Goal: Task Accomplishment & Management: Manage account settings

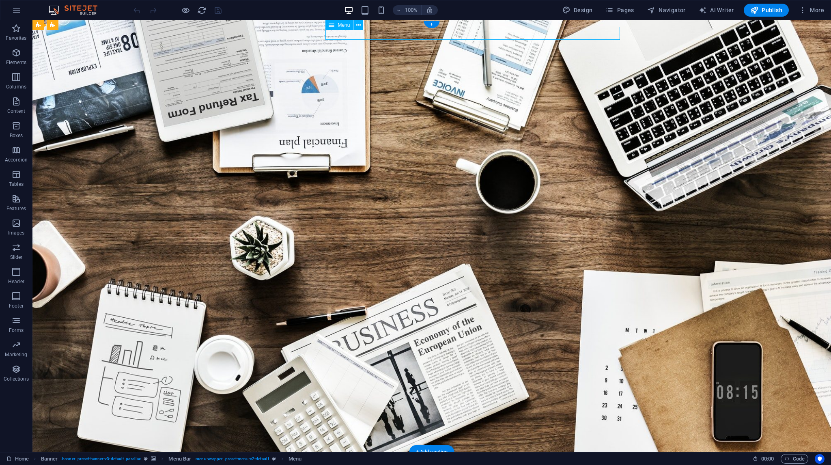
select select "3"
select select
select select "4"
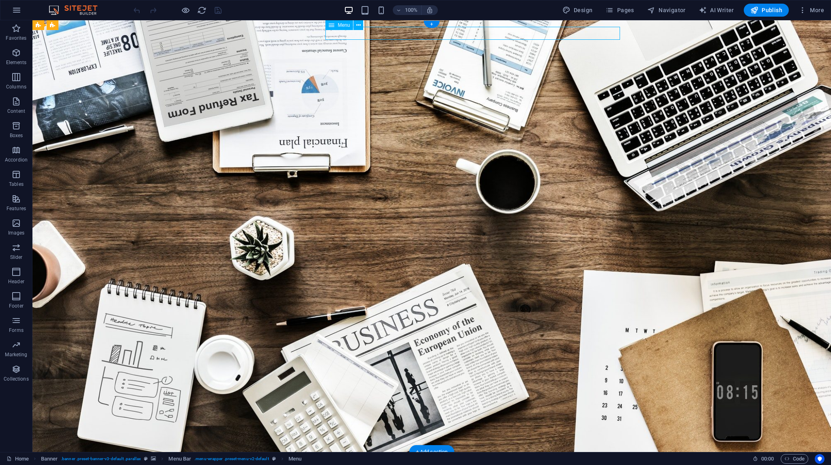
select select
select select "5"
select select
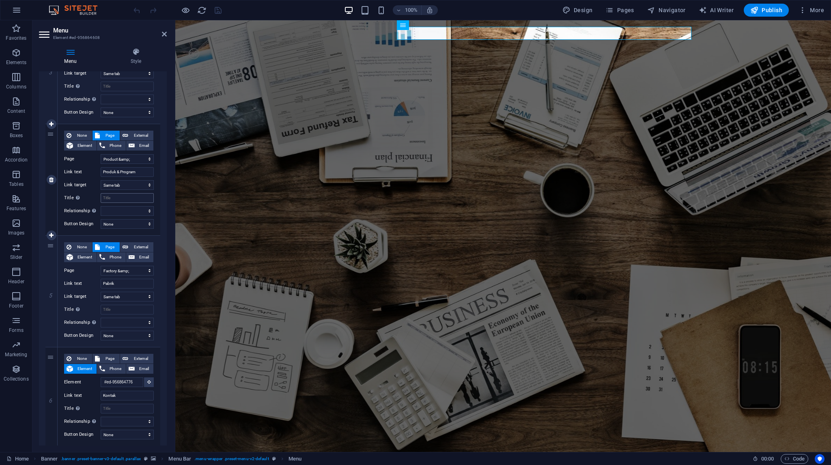
scroll to position [357, 0]
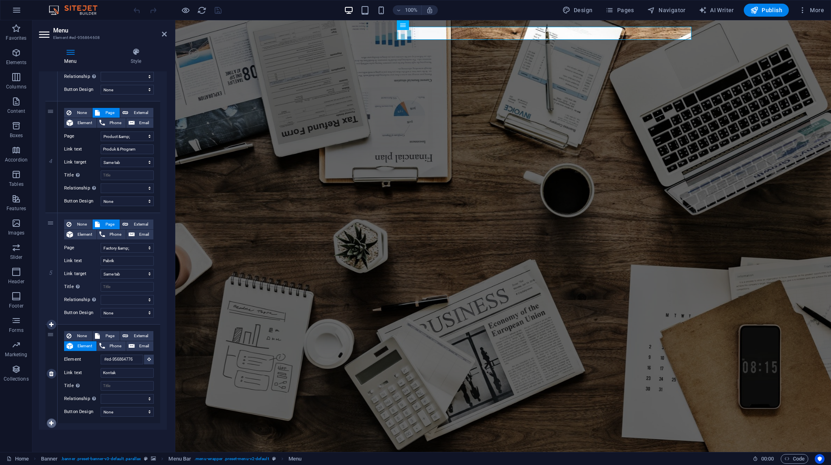
click at [50, 422] on icon at bounding box center [51, 423] width 4 height 6
select select
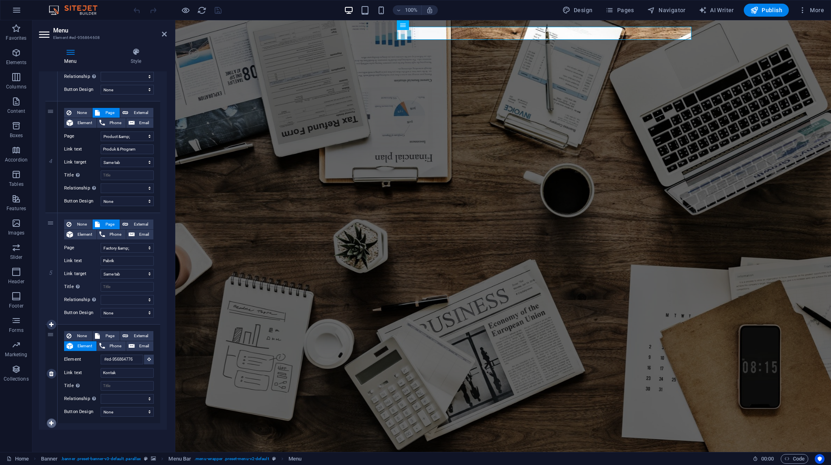
select select
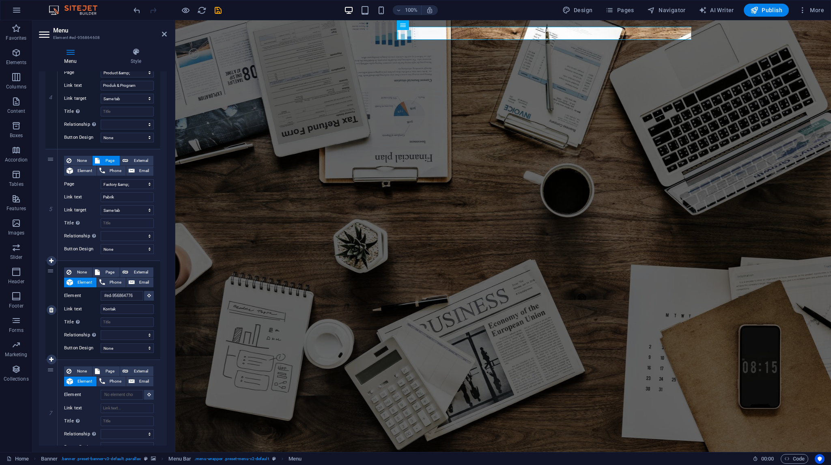
scroll to position [455, 0]
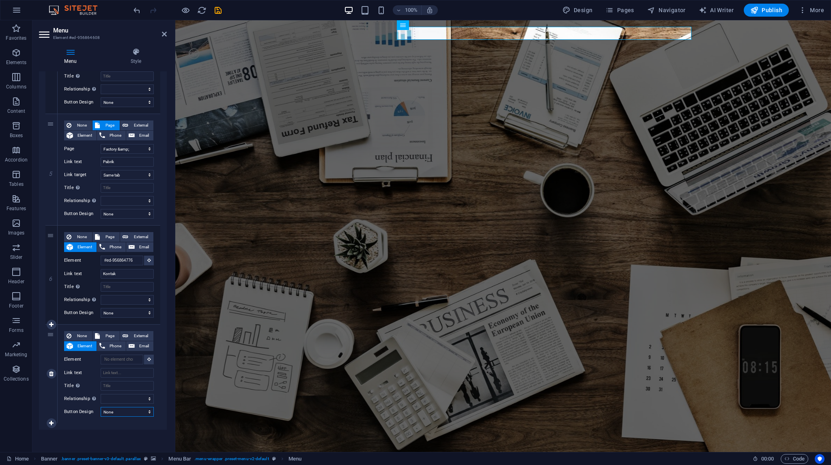
click at [112, 410] on select "None Default Primary Secondary" at bounding box center [127, 412] width 53 height 10
click at [49, 374] on icon at bounding box center [51, 374] width 4 height 6
select select
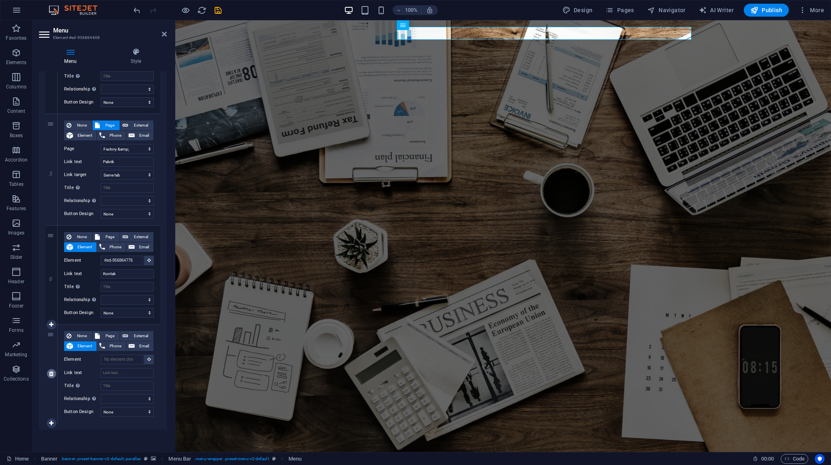
select select
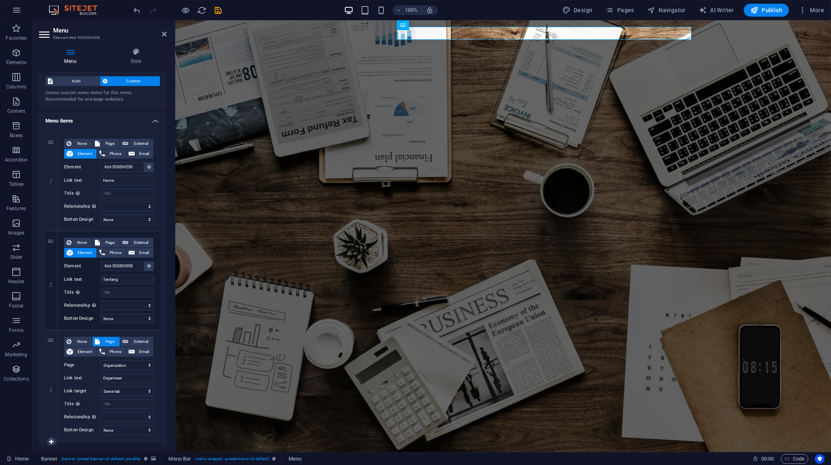
scroll to position [0, 0]
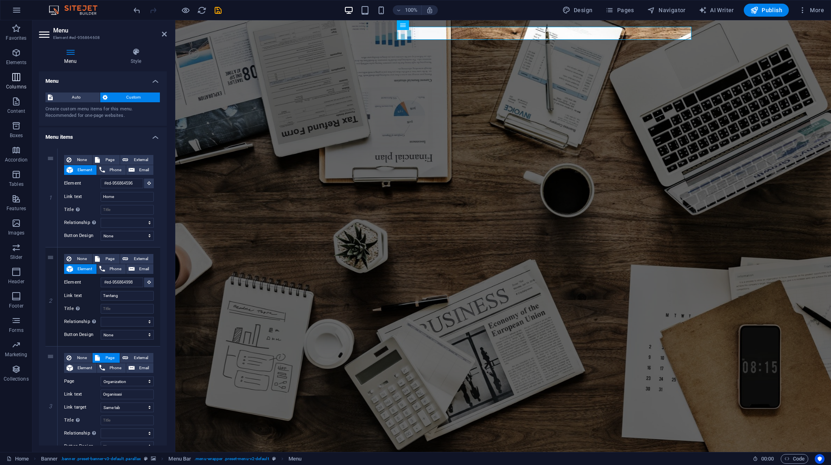
click at [23, 86] on p "Columns" at bounding box center [16, 87] width 20 height 6
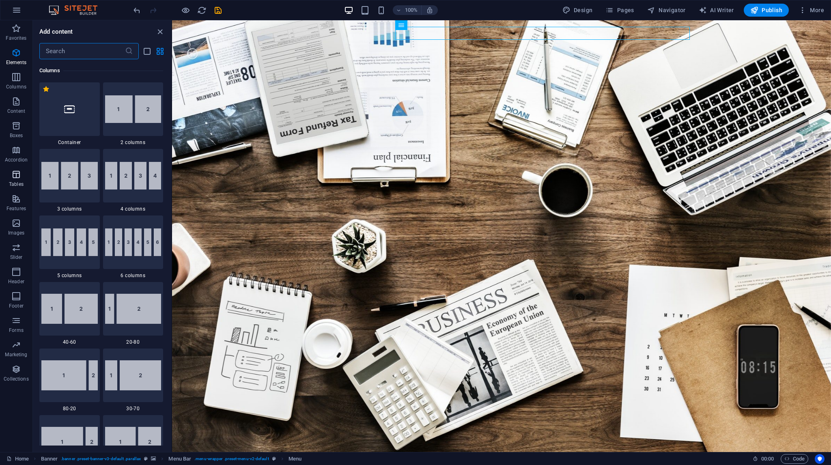
click at [13, 167] on button "Tables" at bounding box center [16, 178] width 32 height 24
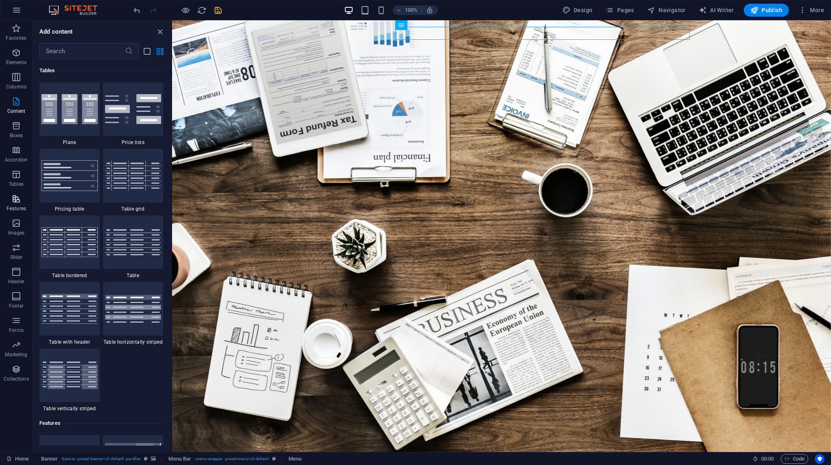
click at [12, 201] on icon "button" at bounding box center [16, 199] width 10 height 10
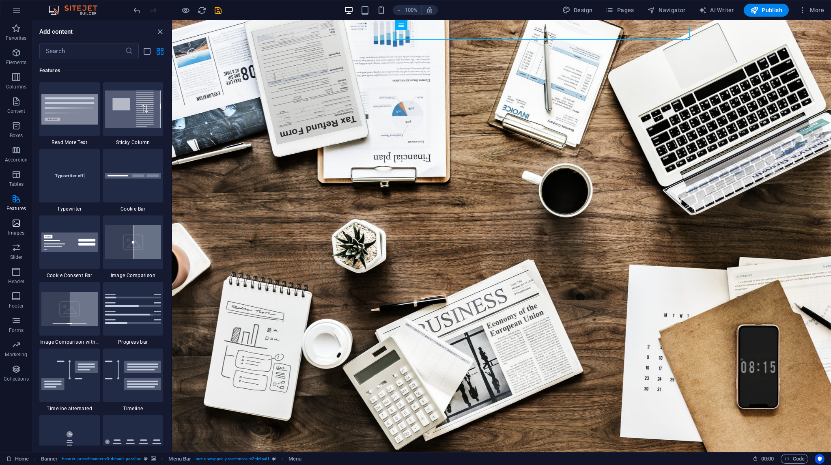
click at [16, 226] on icon "button" at bounding box center [16, 223] width 10 height 10
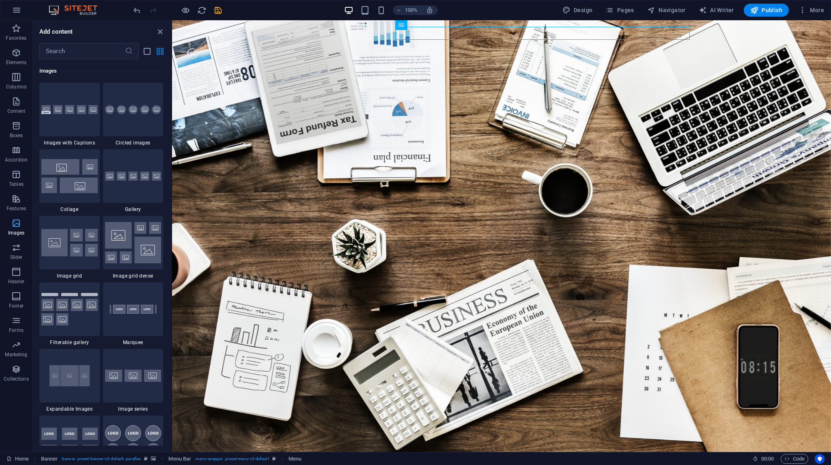
scroll to position [4113, 0]
click at [15, 262] on button "Slider" at bounding box center [16, 251] width 32 height 24
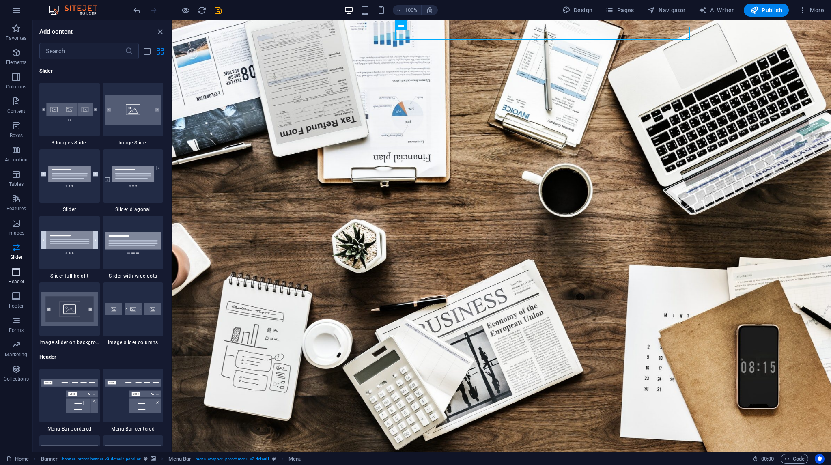
click at [16, 275] on icon "button" at bounding box center [16, 272] width 10 height 10
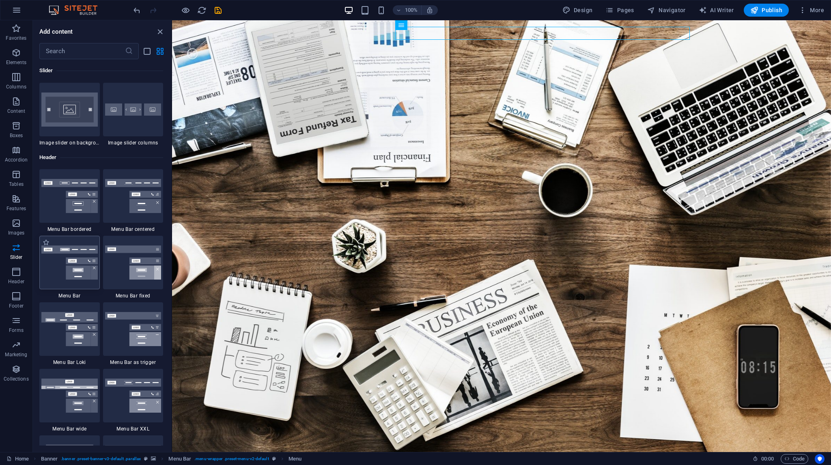
scroll to position [4803, 0]
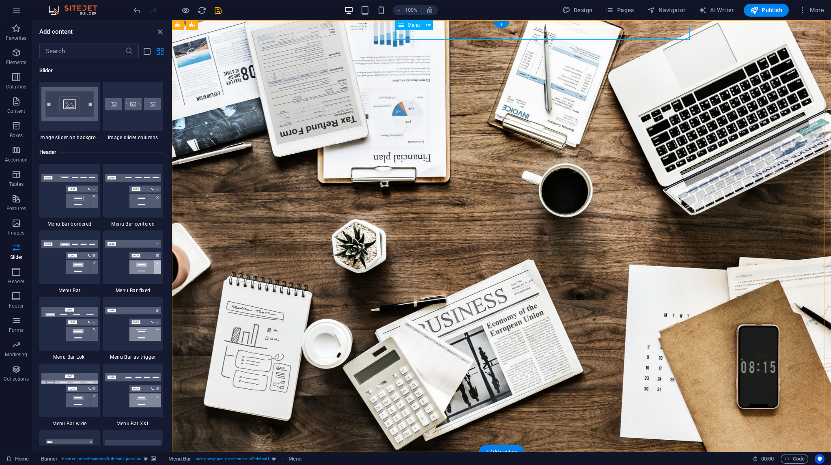
select select "3"
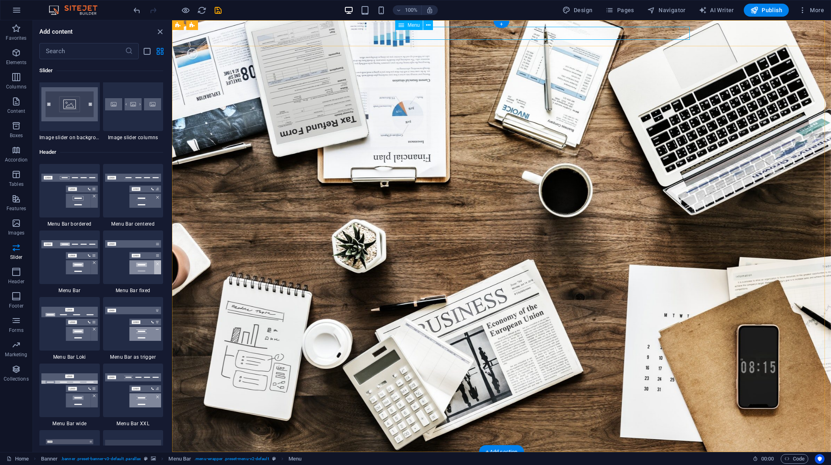
select select
select select "4"
select select
select select "5"
select select
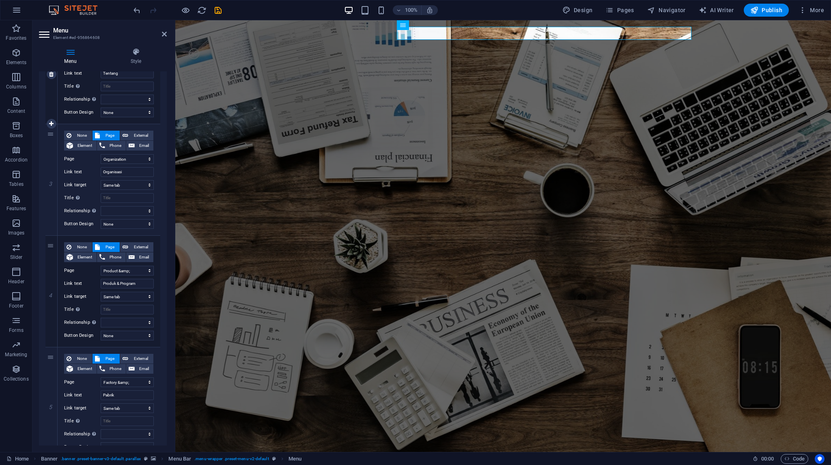
scroll to position [357, 0]
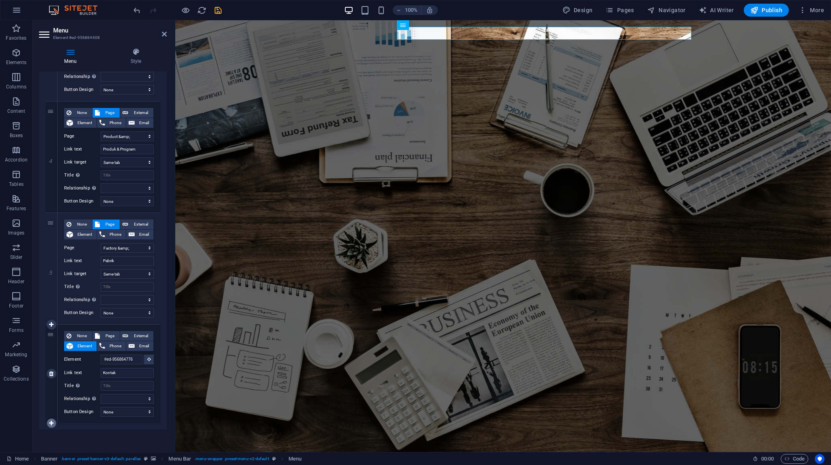
click at [52, 420] on icon at bounding box center [51, 423] width 4 height 6
select select
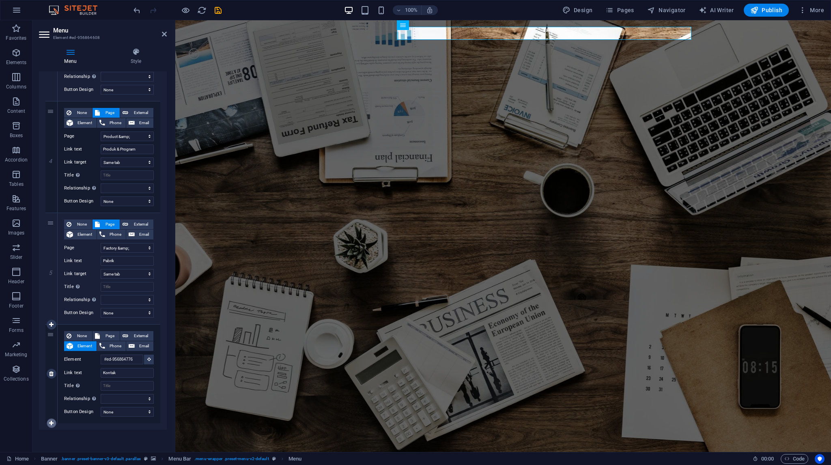
select select
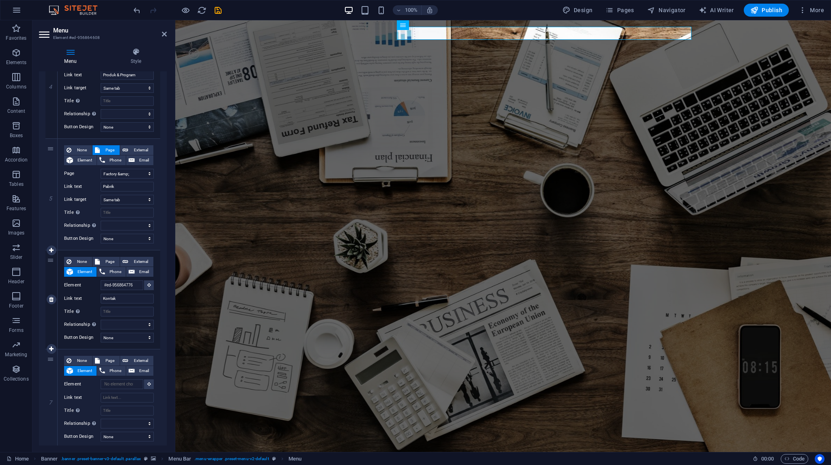
scroll to position [455, 0]
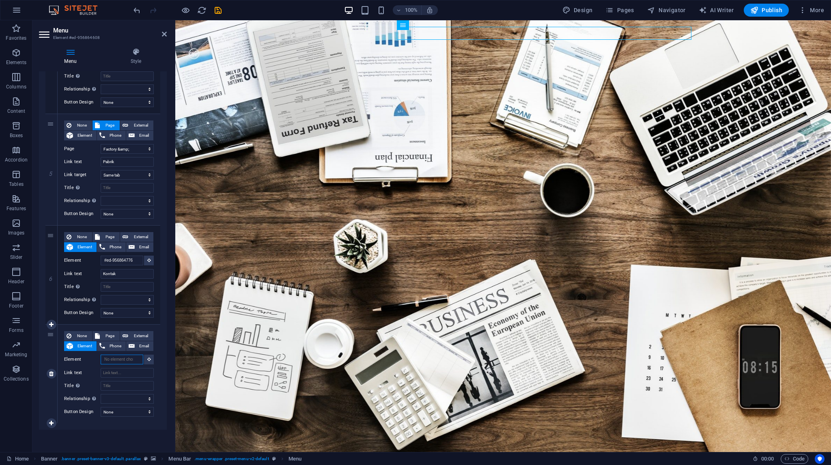
click at [109, 362] on input "Element" at bounding box center [122, 359] width 43 height 10
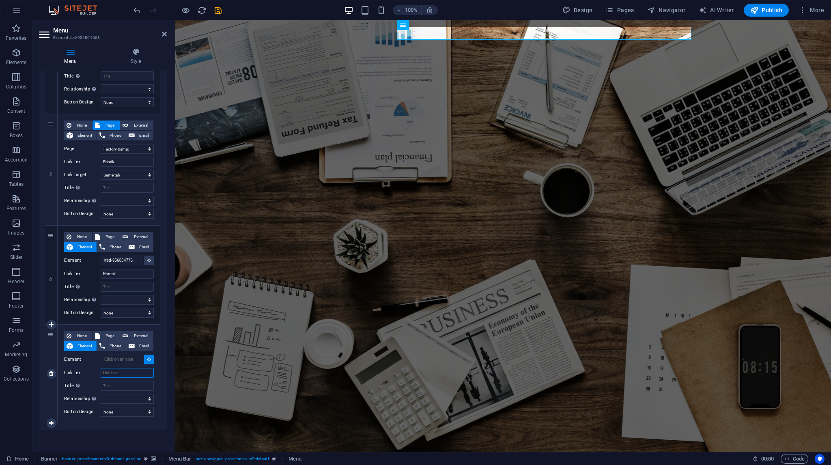
click at [107, 372] on input "Link text" at bounding box center [127, 373] width 53 height 10
type input "Te"
select select
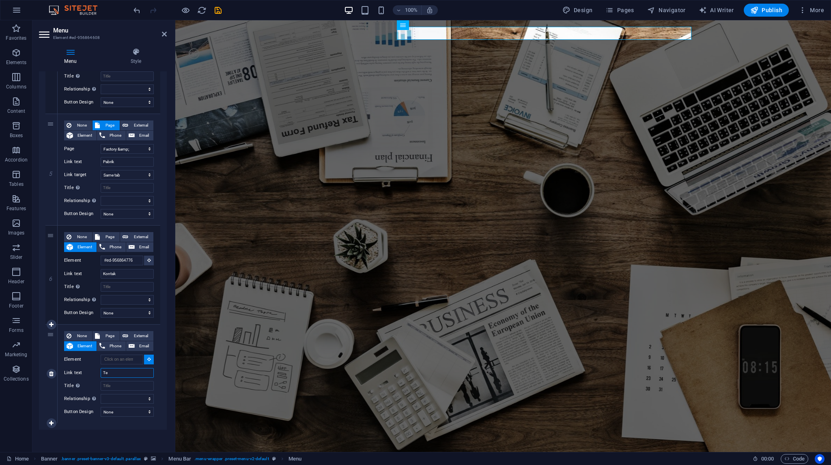
select select
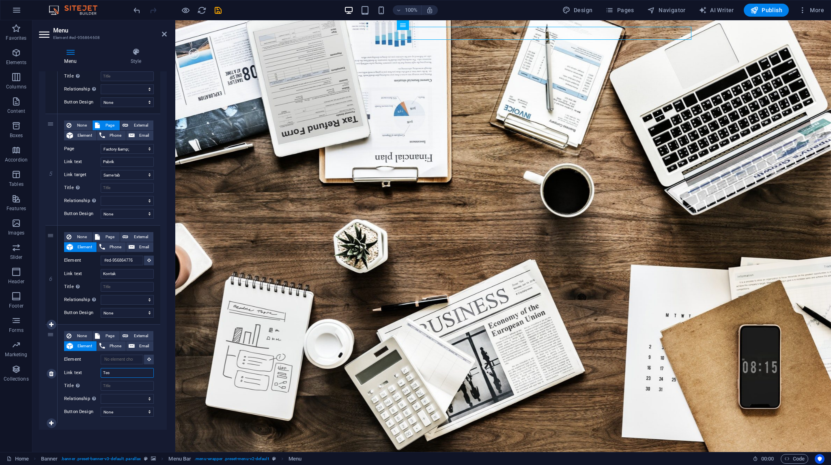
type input "Test"
select select
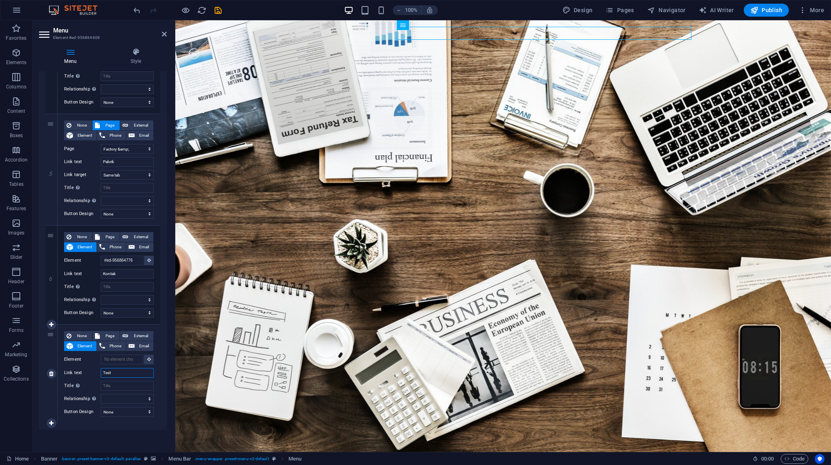
select select
type input "Test"
click at [133, 332] on span "External" at bounding box center [141, 336] width 20 height 10
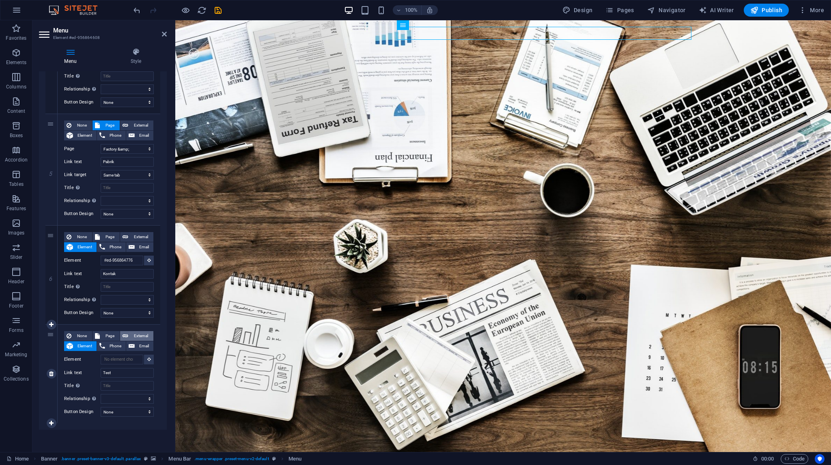
select select
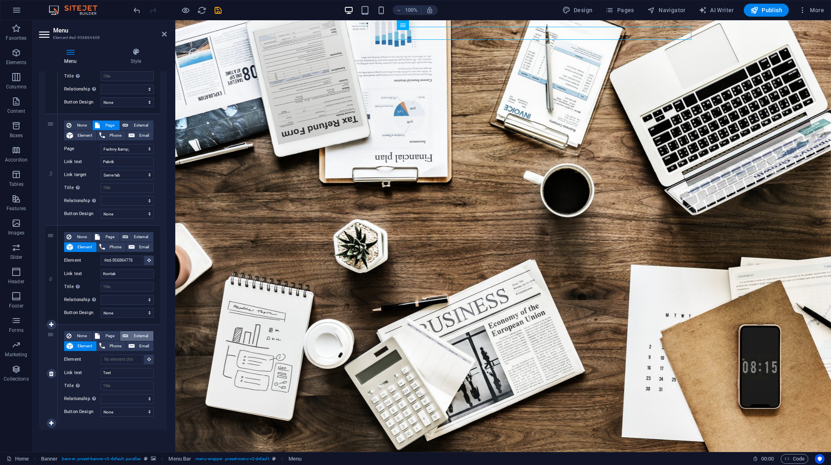
select select
select select "blank"
select select
click at [116, 338] on span "Page" at bounding box center [109, 336] width 15 height 10
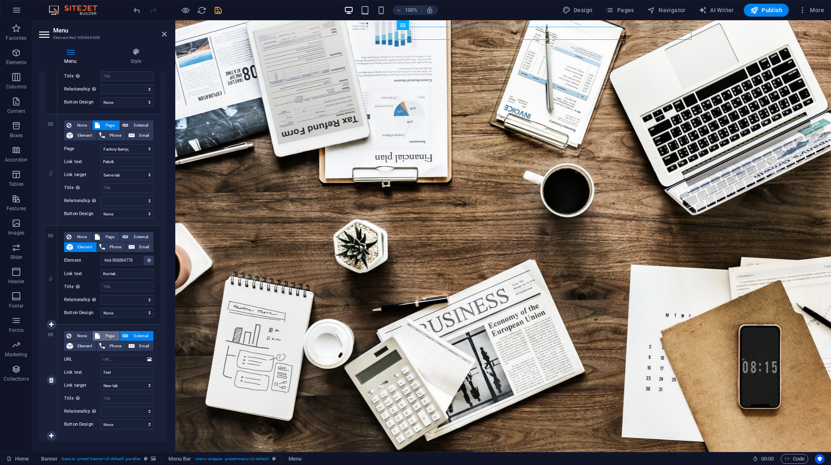
select select
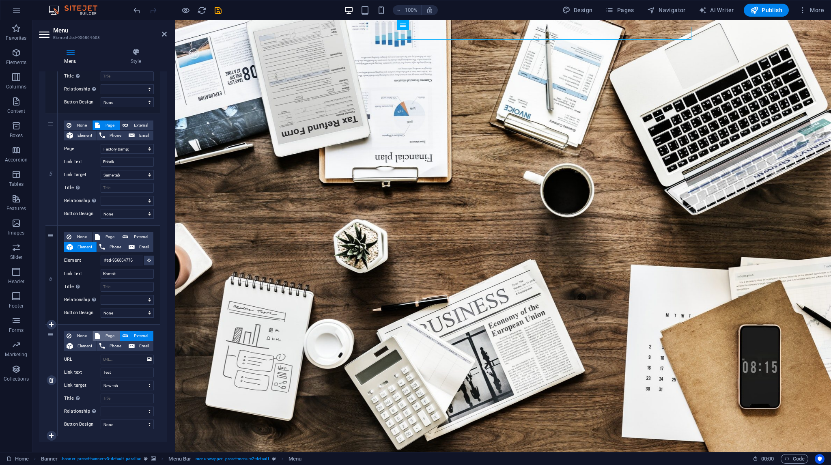
select select
click at [75, 338] on span "None" at bounding box center [82, 336] width 16 height 10
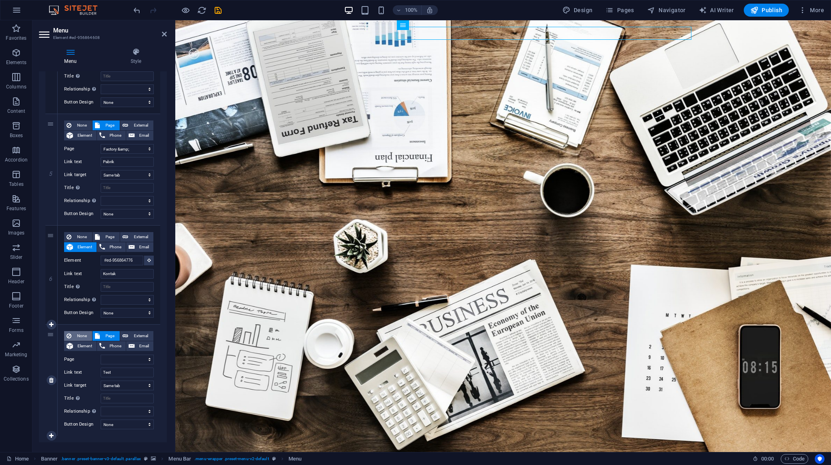
select select
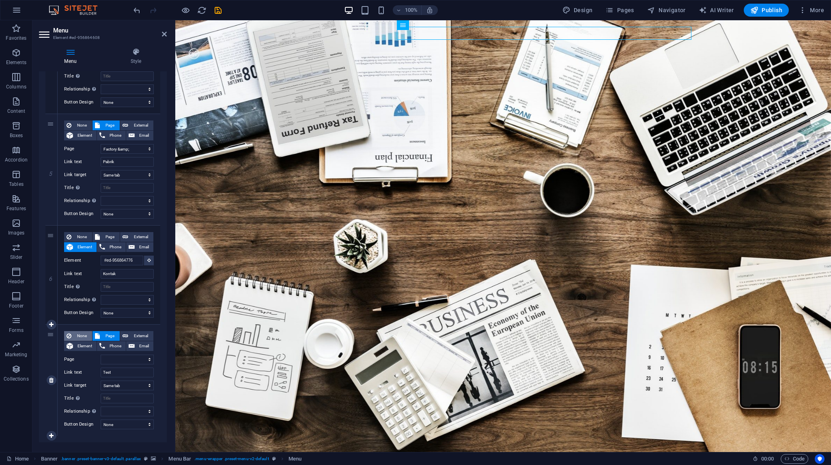
select select
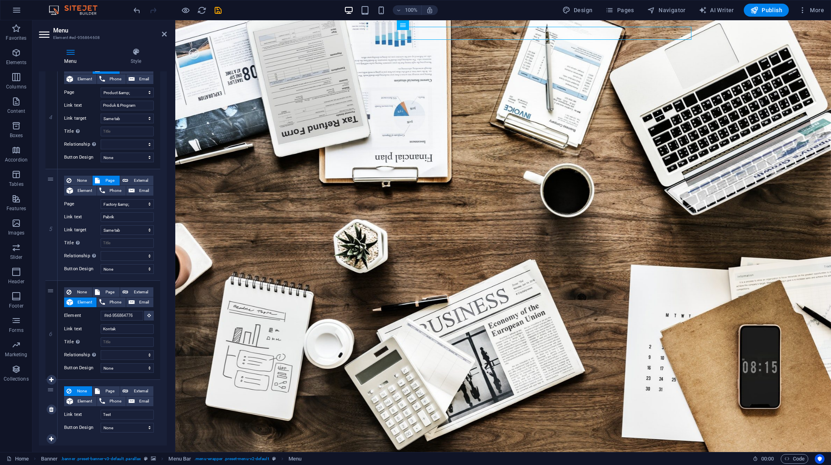
scroll to position [400, 0]
click at [118, 428] on select "None Default Primary Secondary" at bounding box center [127, 428] width 53 height 10
click at [115, 442] on div "1 None Page External Element Phone Email Page Home About Contact Organization P…" at bounding box center [103, 94] width 128 height 704
click at [104, 388] on span "Page" at bounding box center [109, 392] width 15 height 10
select select
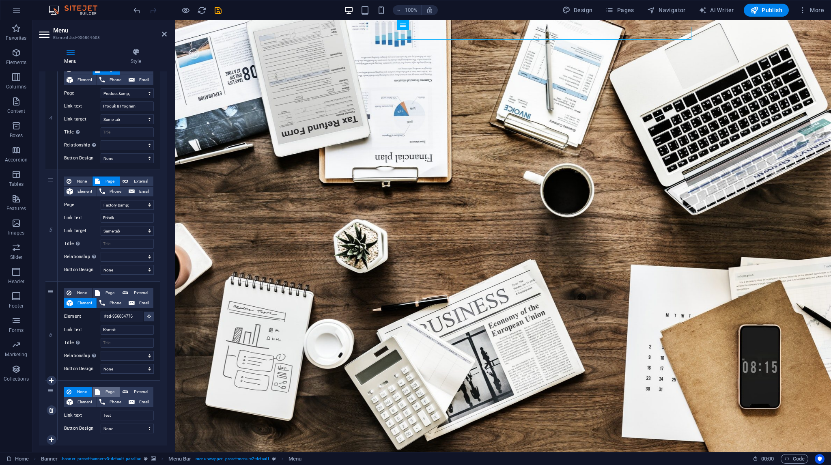
select select
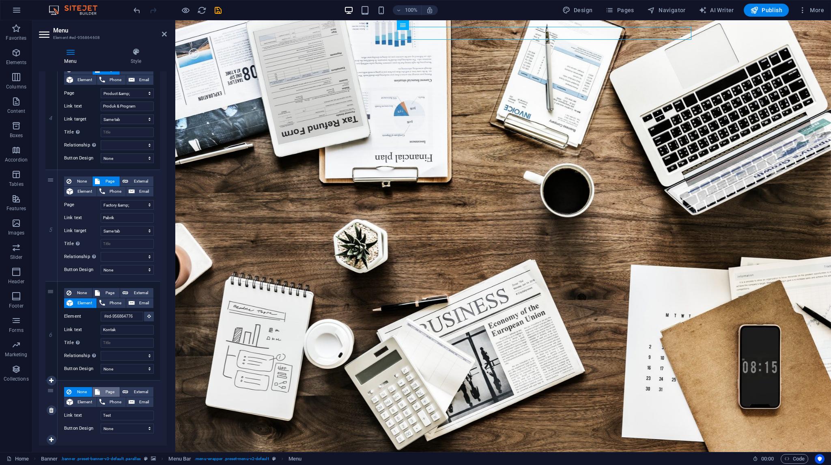
select select
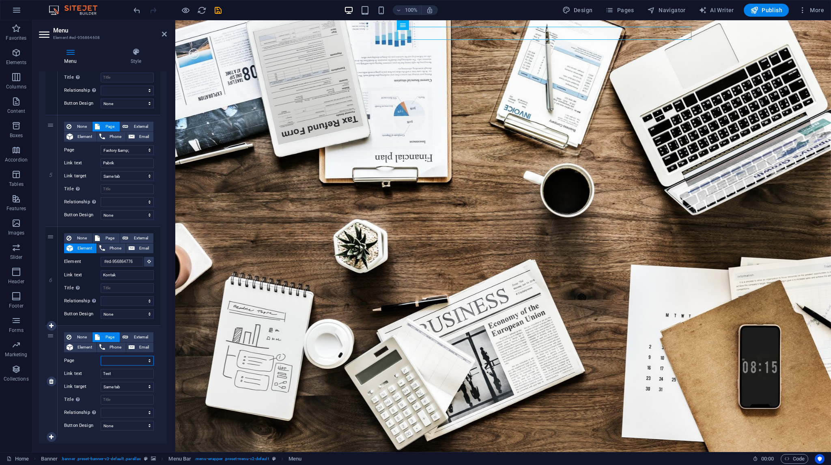
scroll to position [468, 0]
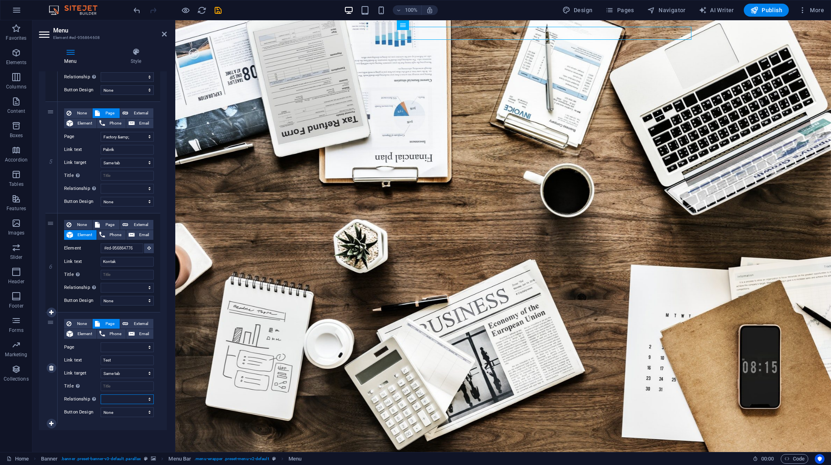
click at [126, 397] on select "alternate author bookmark external help license next nofollow noreferrer noopen…" at bounding box center [127, 399] width 53 height 10
click at [134, 427] on div "1 None Page External Element Phone Email Page Home About Contact Organization P…" at bounding box center [103, 52] width 128 height 756
click at [119, 372] on select "New tab Same tab Overlay" at bounding box center [127, 373] width 53 height 10
click at [116, 386] on input "Title Additional link description, should not be the same as the link text. The…" at bounding box center [127, 386] width 53 height 10
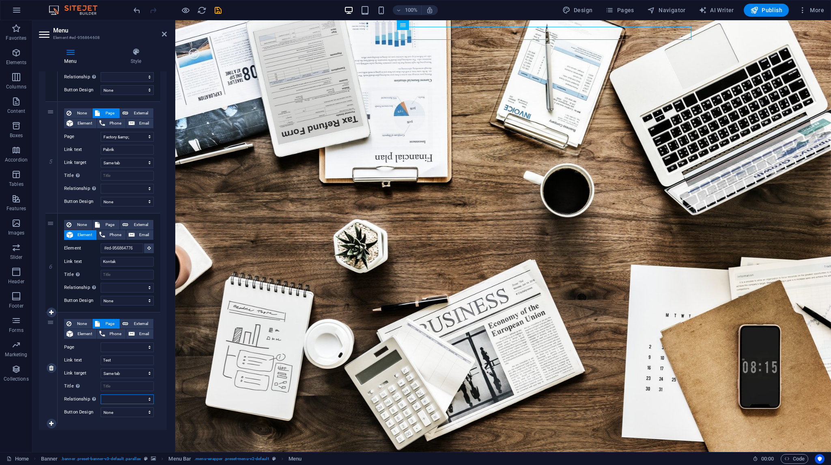
click at [112, 401] on select "alternate author bookmark external help license next nofollow noreferrer noopen…" at bounding box center [127, 399] width 53 height 10
click at [115, 410] on select "None Default Primary Secondary" at bounding box center [127, 412] width 53 height 10
click at [54, 419] on link at bounding box center [52, 424] width 10 height 10
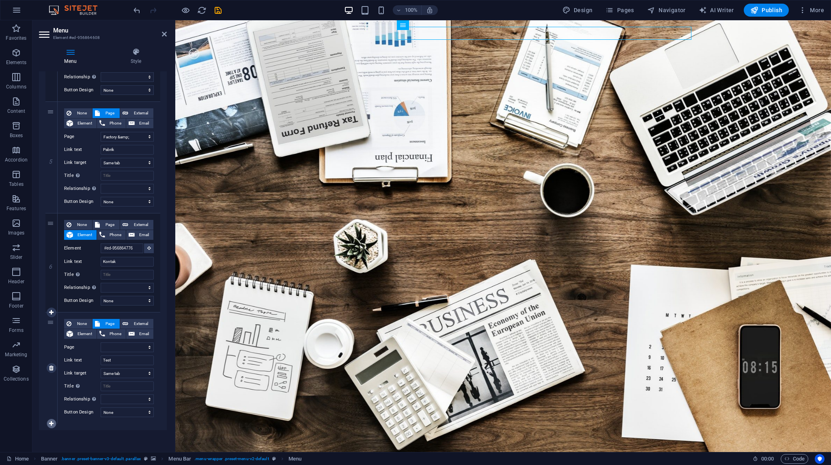
select select
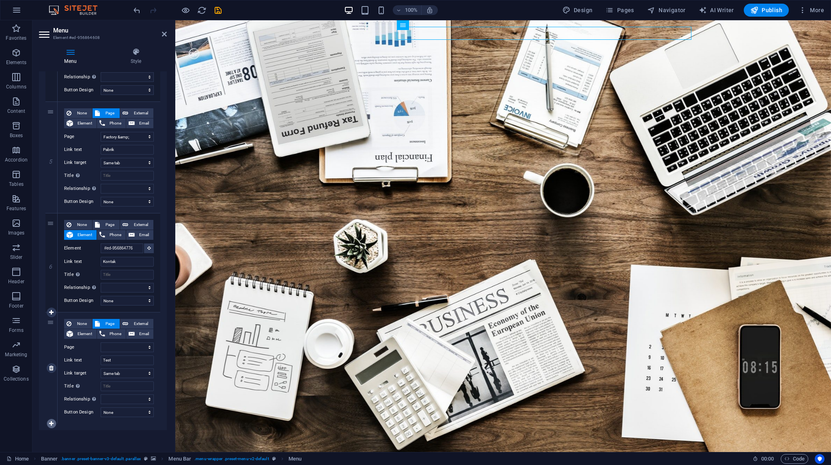
select select
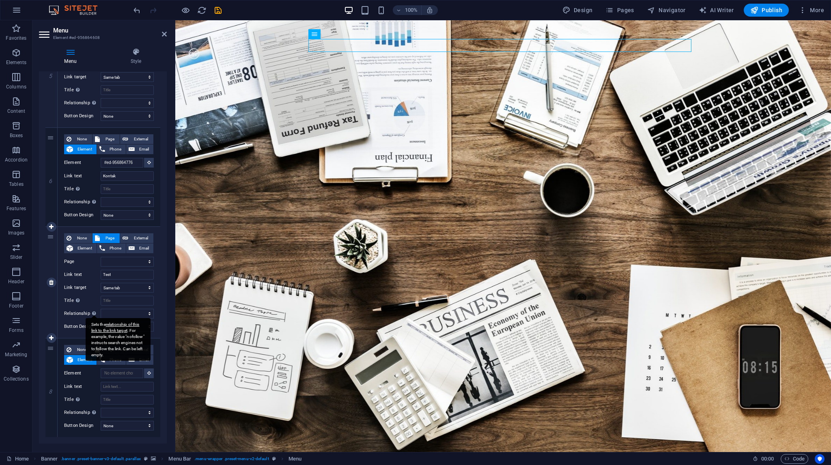
scroll to position [567, 0]
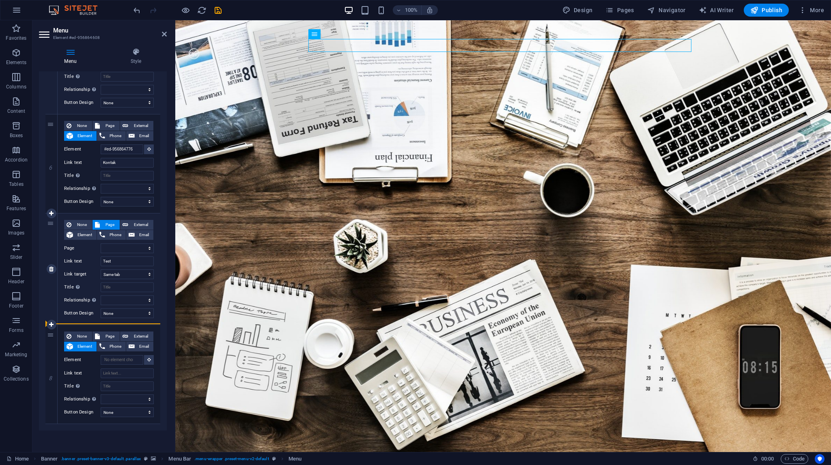
drag, startPoint x: 49, startPoint y: 336, endPoint x: 87, endPoint y: 311, distance: 44.5
click at [87, 311] on div "1 None Page External Element Phone Email Page Home About Contact Organization P…" at bounding box center [102, 3] width 115 height 842
select select
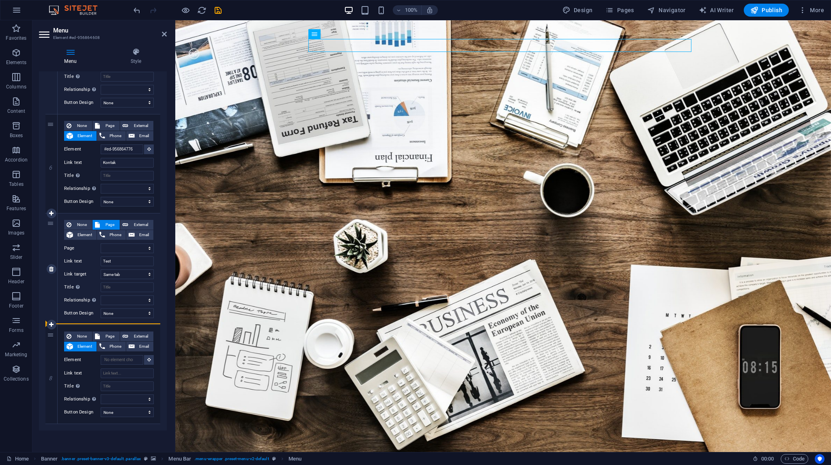
select select
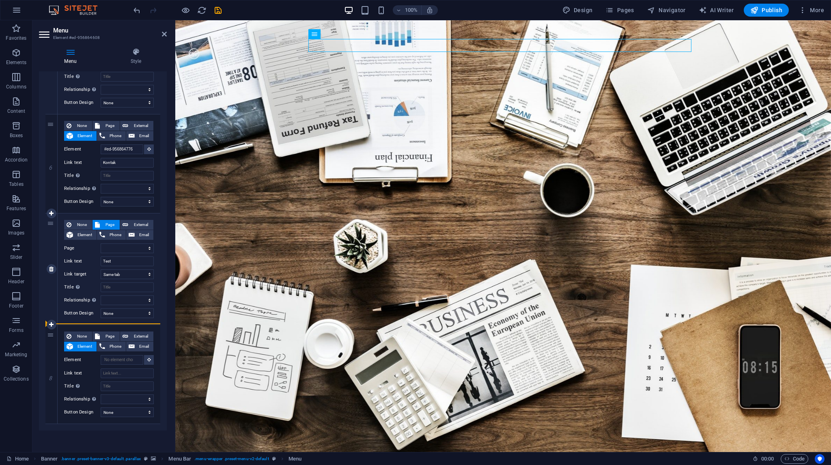
select select
drag, startPoint x: 50, startPoint y: 336, endPoint x: 69, endPoint y: 320, distance: 24.5
click at [69, 320] on div "1 None Page External Element Phone Email Page Home About Contact Organization P…" at bounding box center [102, 3] width 115 height 842
select select
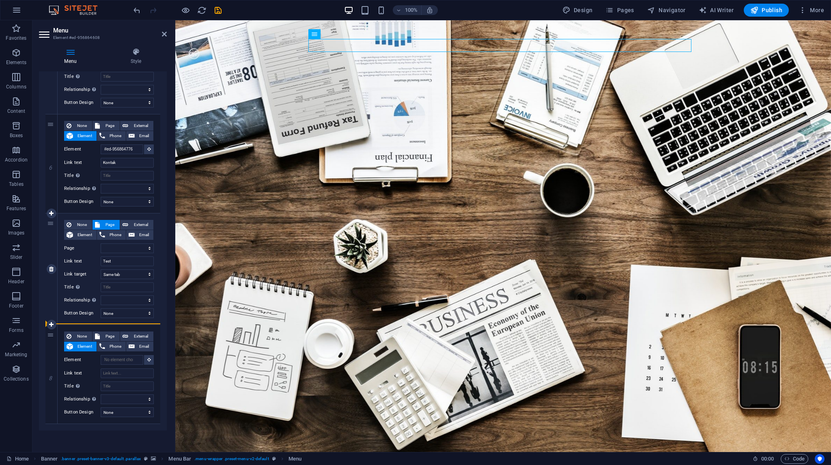
select select
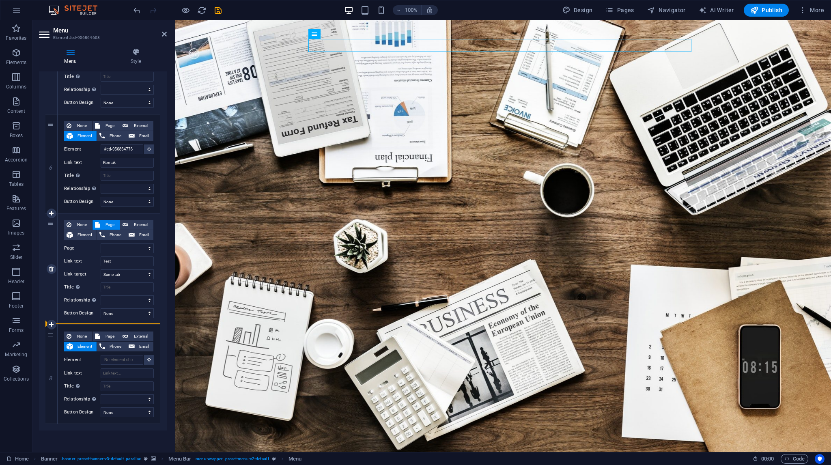
select select
drag, startPoint x: 50, startPoint y: 333, endPoint x: 75, endPoint y: 318, distance: 28.4
click at [75, 318] on div "1 None Page External Element Phone Email Page Home About Contact Organization P…" at bounding box center [102, 3] width 115 height 842
select select
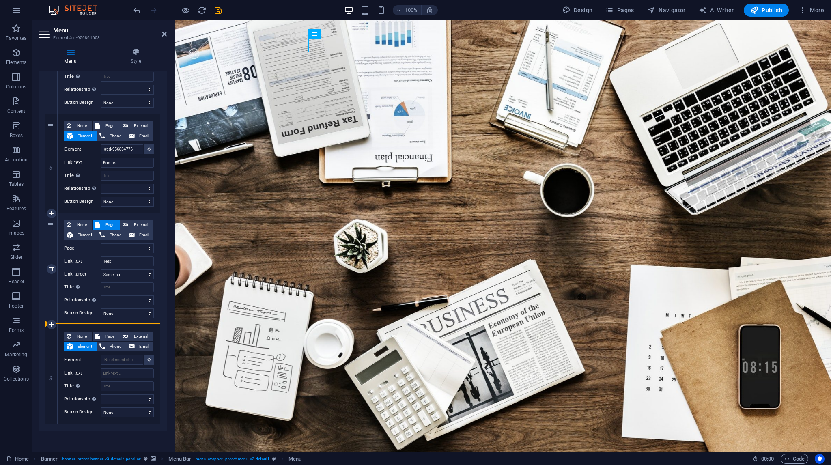
select select
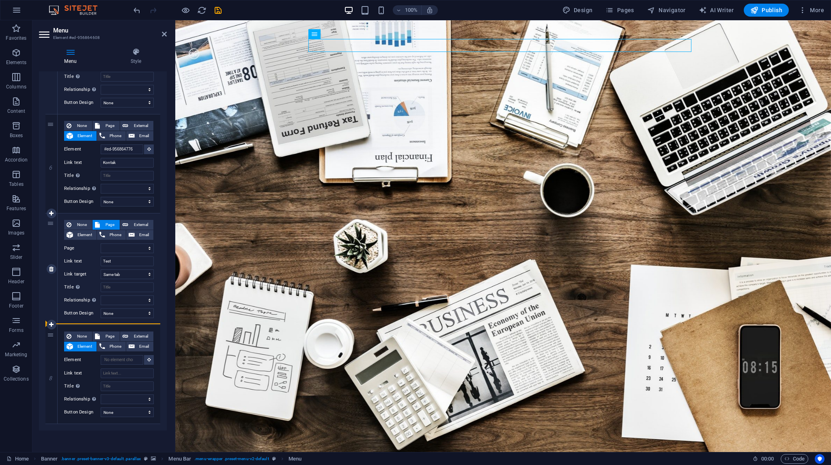
select select
drag, startPoint x: 52, startPoint y: 337, endPoint x: 66, endPoint y: 320, distance: 21.3
click at [66, 320] on div "1 None Page External Element Phone Email Page Home About Contact Organization P…" at bounding box center [102, 3] width 115 height 842
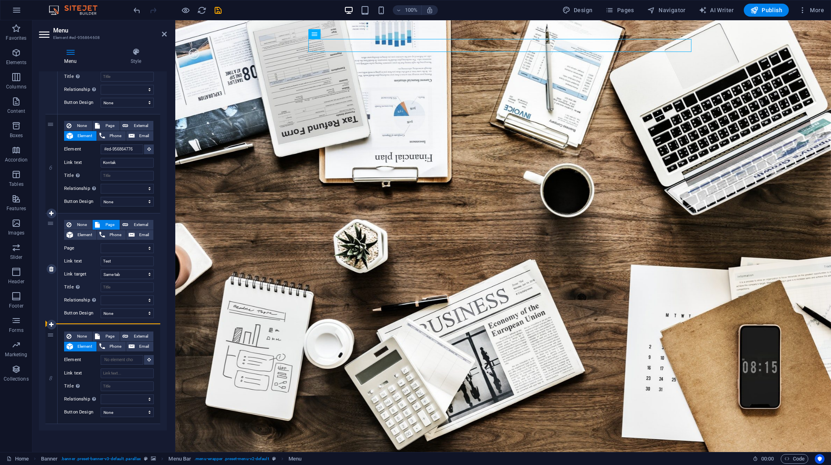
select select
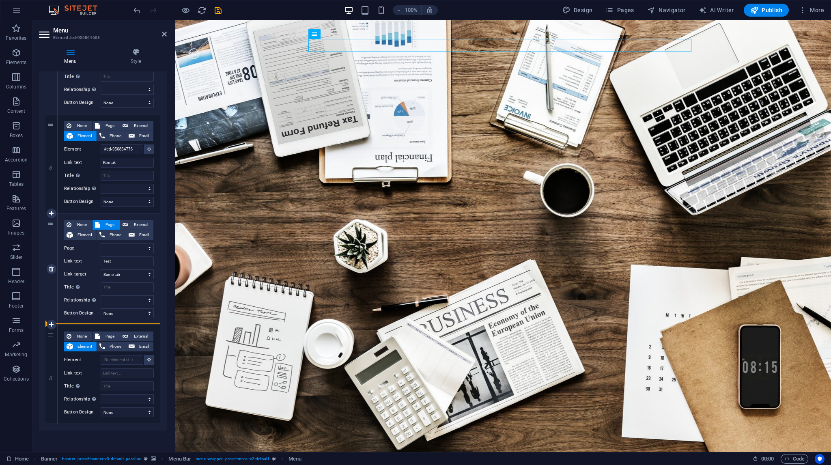
select select
drag, startPoint x: 49, startPoint y: 336, endPoint x: 113, endPoint y: 303, distance: 72.0
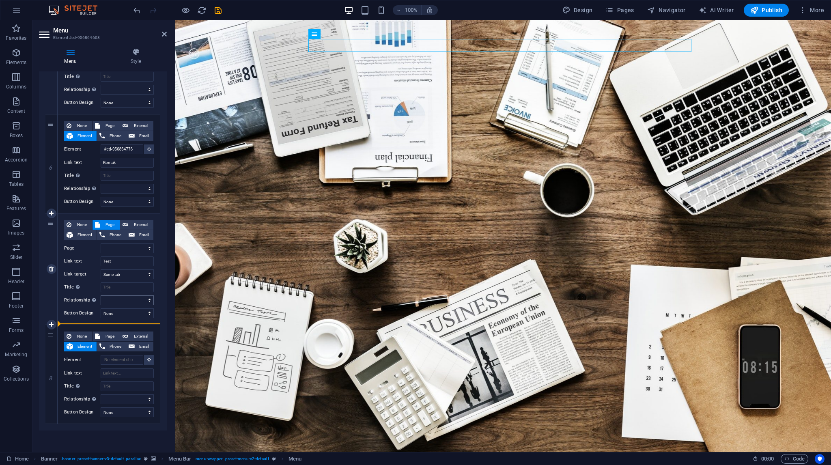
select select
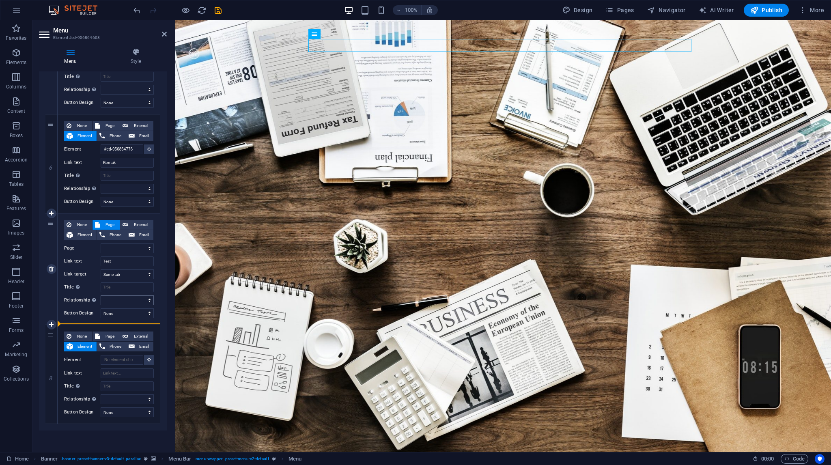
select select
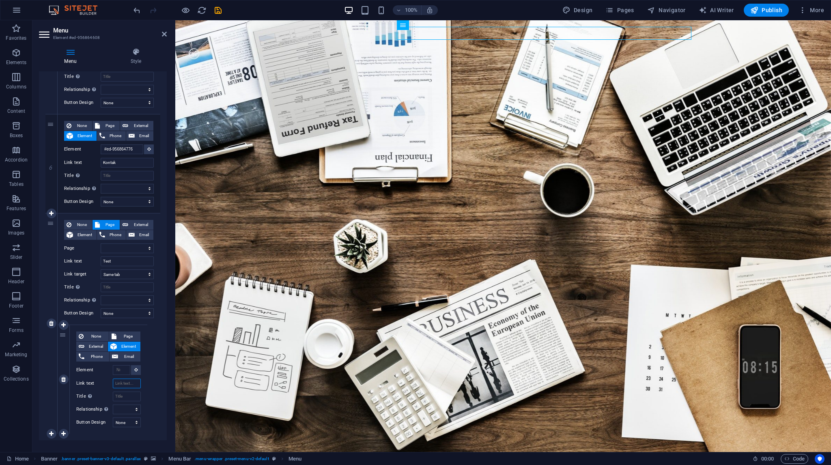
click at [123, 383] on input "Link text" at bounding box center [127, 383] width 28 height 10
click at [129, 333] on span "Page" at bounding box center [128, 336] width 19 height 10
select select
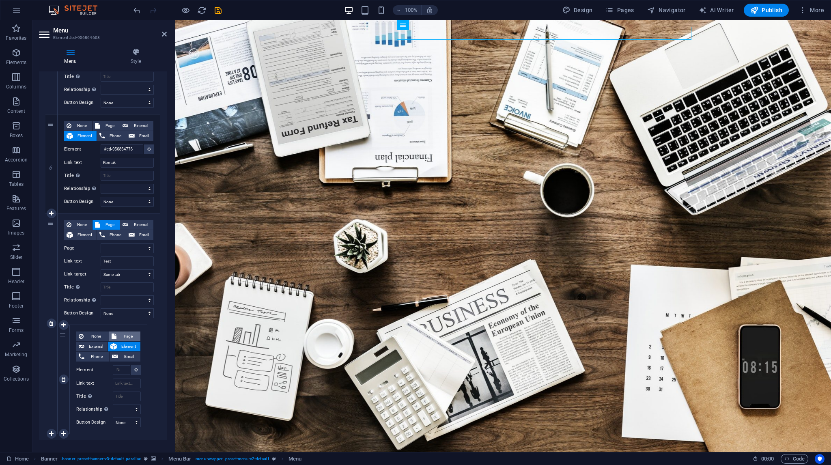
select select
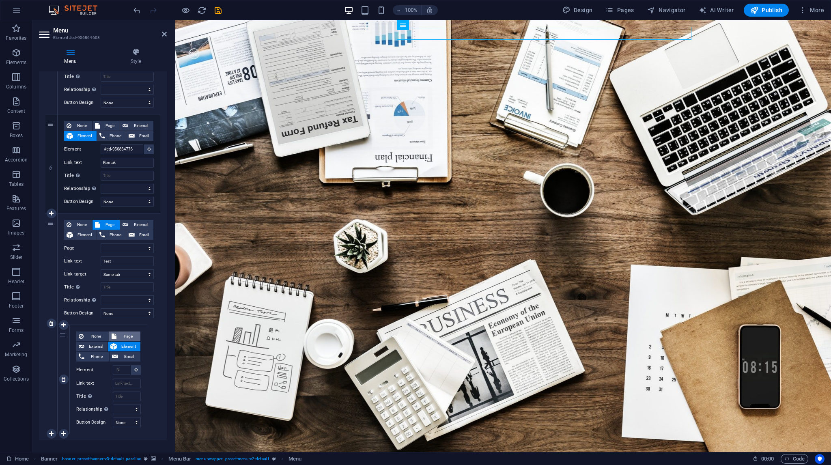
select select
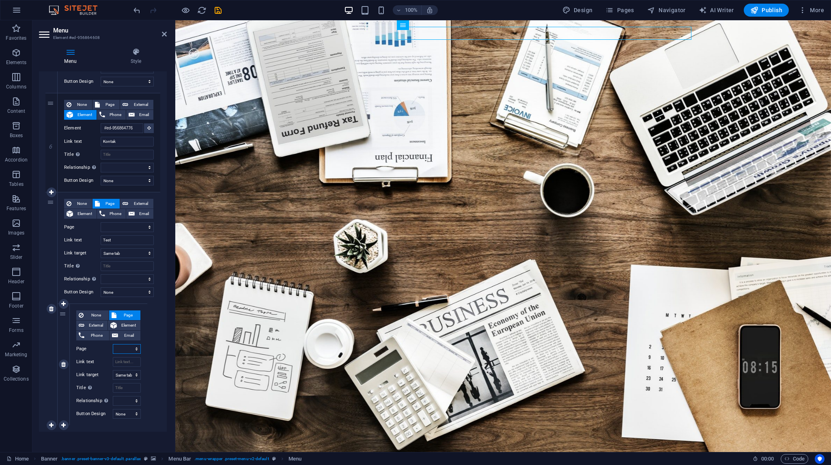
scroll to position [589, 0]
click at [103, 315] on span "None" at bounding box center [96, 314] width 20 height 10
select select
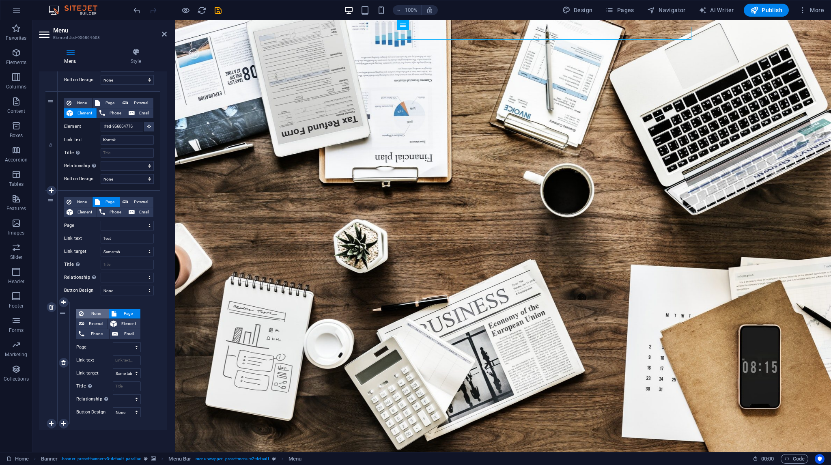
select select
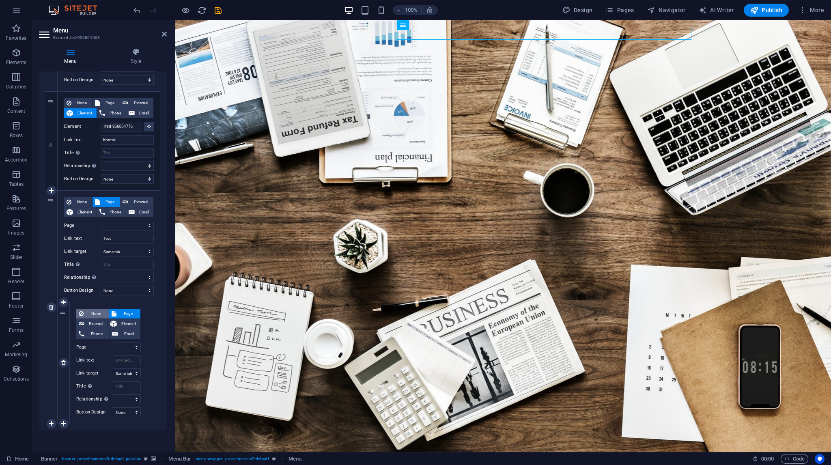
select select
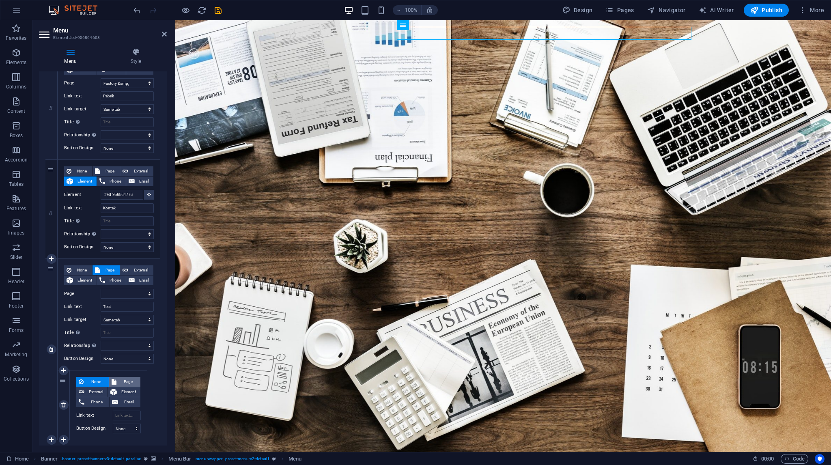
click at [122, 377] on span "Page" at bounding box center [128, 382] width 19 height 10
select select
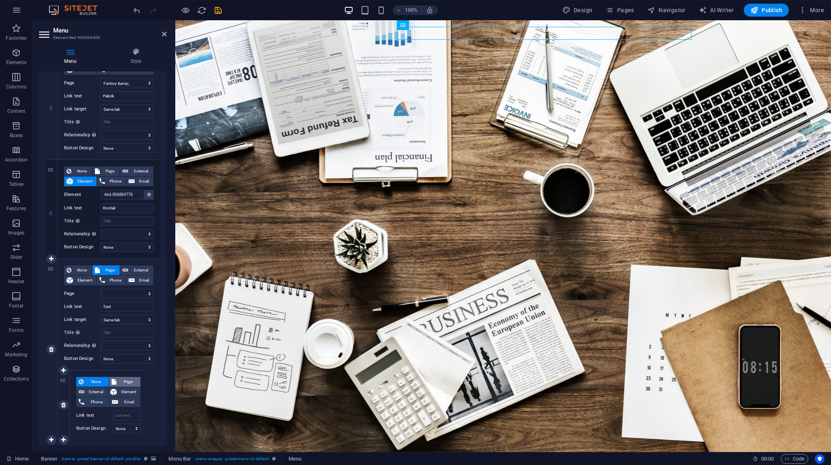
select select
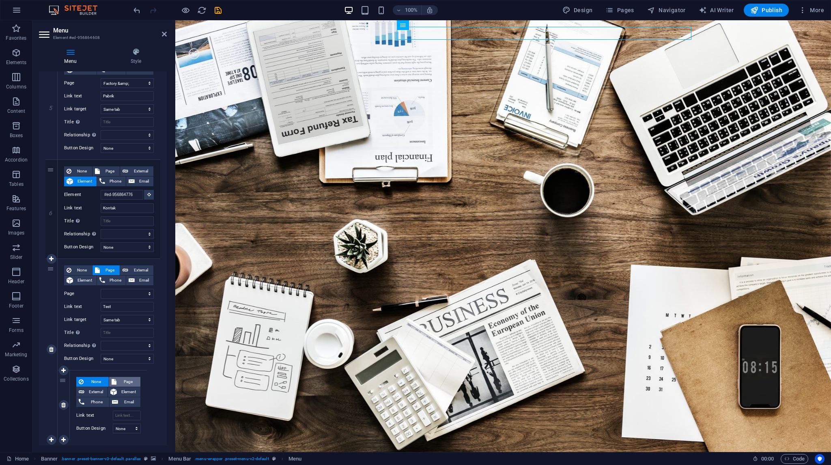
select select
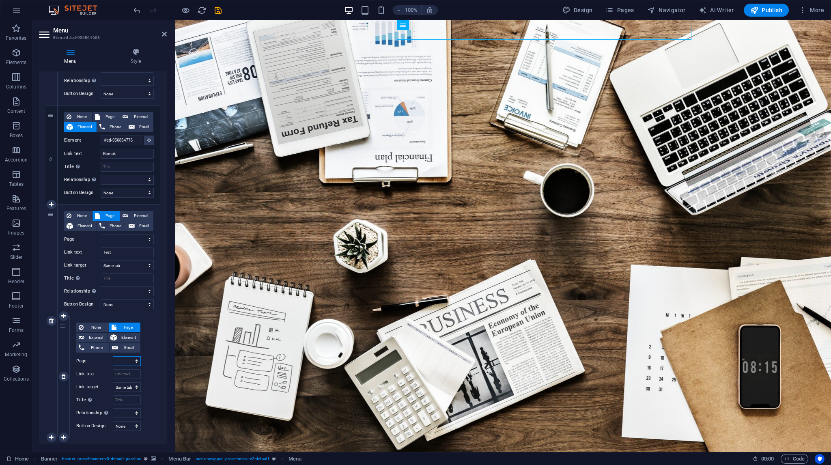
scroll to position [589, 0]
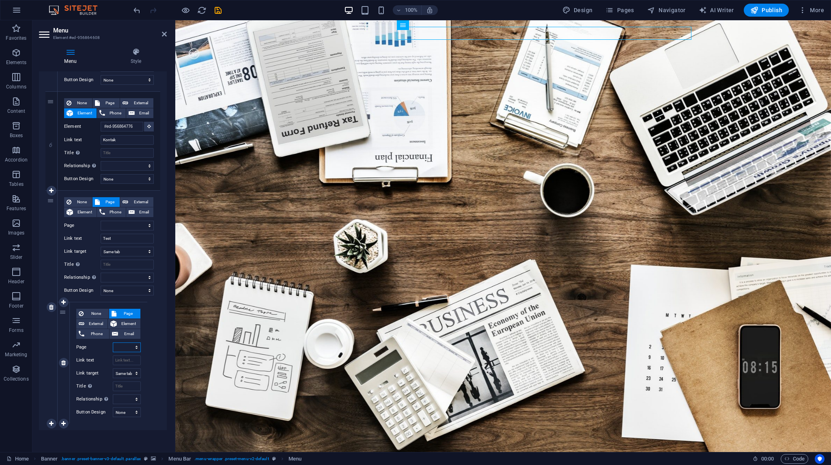
click at [117, 347] on select "Home About Contact Organization Product &amp; Programs Factory &amp; Distributi…" at bounding box center [127, 347] width 28 height 10
select select "5"
click at [113, 342] on select "Home About Contact Organization Product &amp; Programs Factory &amp; Distributi…" at bounding box center [127, 347] width 28 height 10
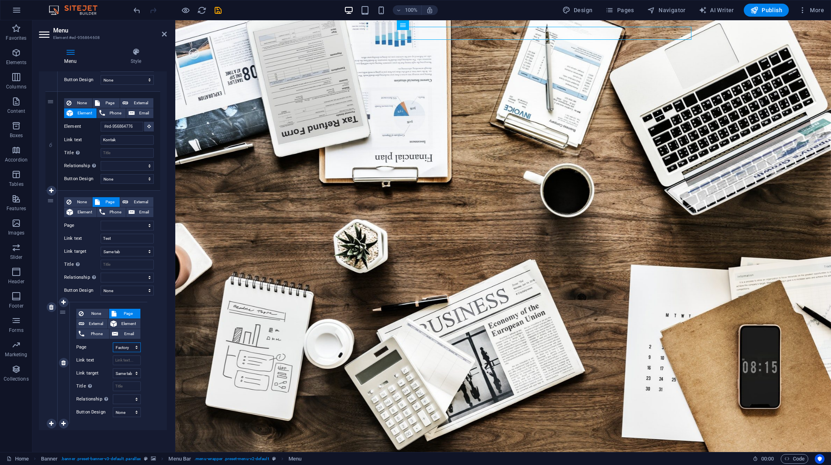
select select
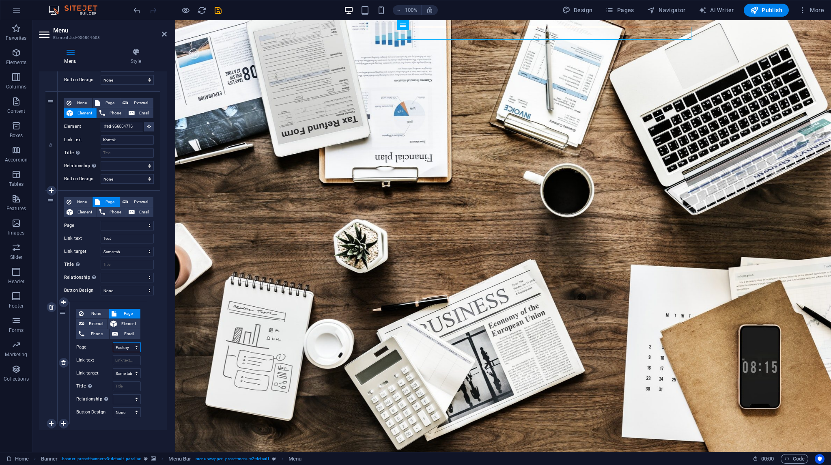
select select
click at [118, 359] on input "Link text" at bounding box center [127, 360] width 28 height 10
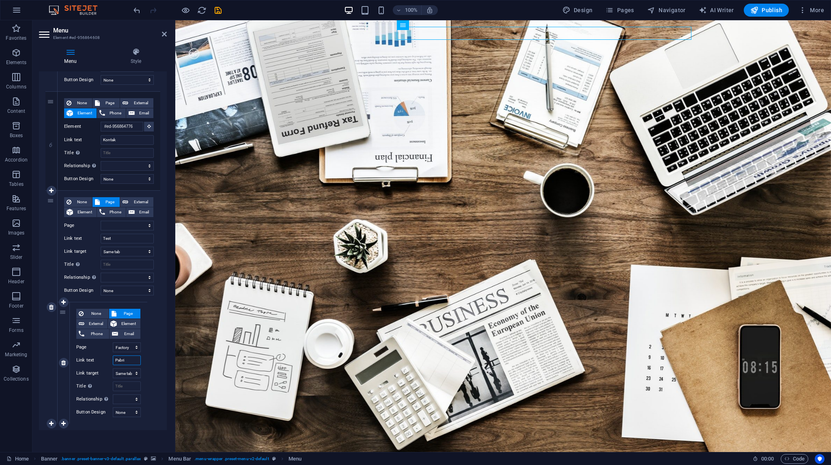
type input "Pabrik"
select select
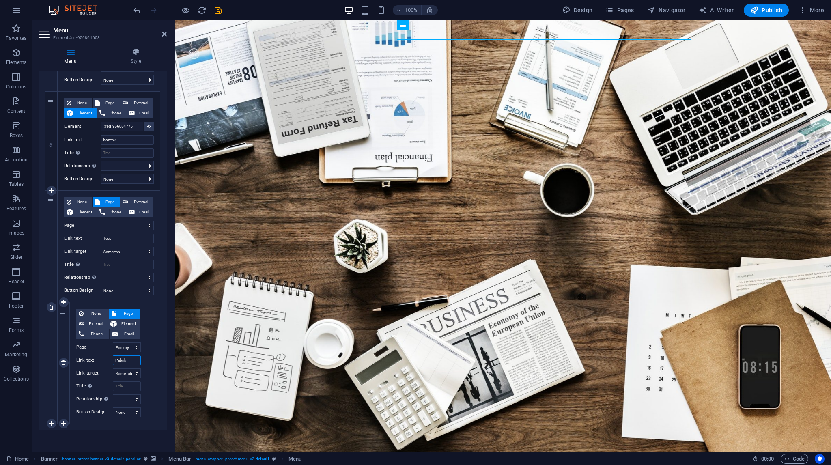
select select
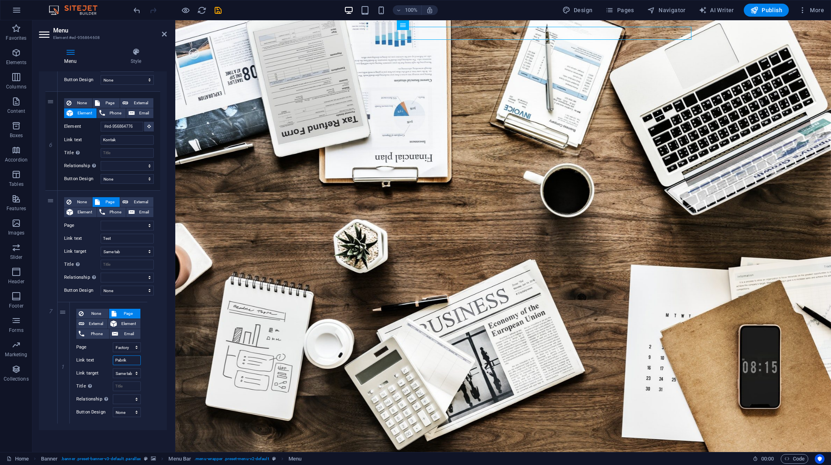
type input "Pabrik"
click at [84, 430] on div "Menu Auto Custom Create custom menu items for this menu. Recommended for one-pa…" at bounding box center [103, 258] width 128 height 374
click at [216, 14] on icon "save" at bounding box center [217, 10] width 9 height 9
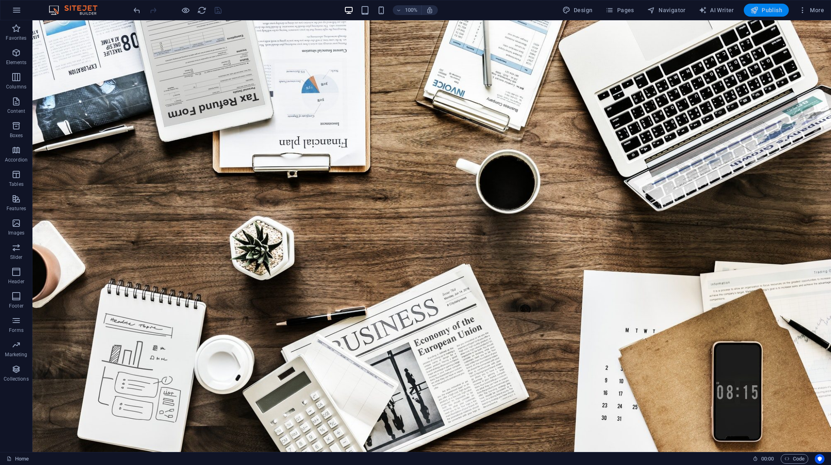
click at [759, 13] on span "Publish" at bounding box center [766, 10] width 32 height 8
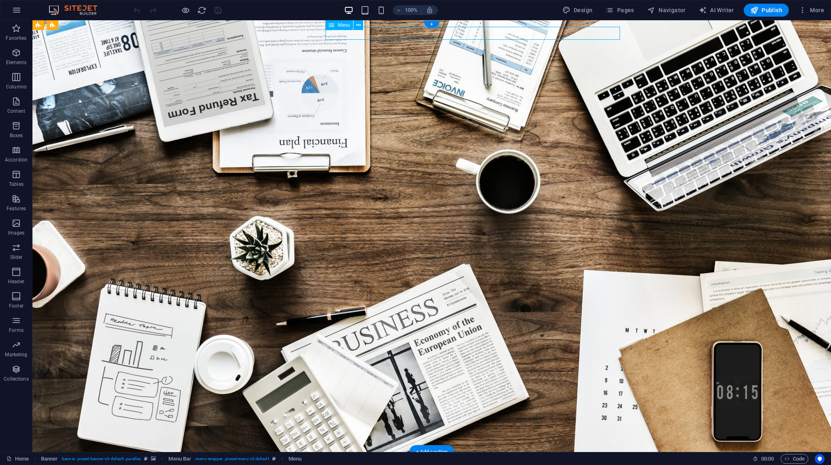
select select "3"
select select
select select "4"
select select
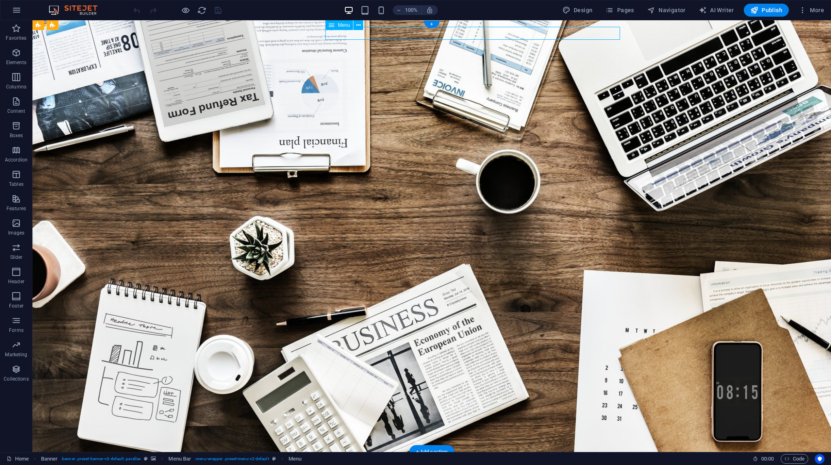
select select "5"
select select
select select "5"
select select
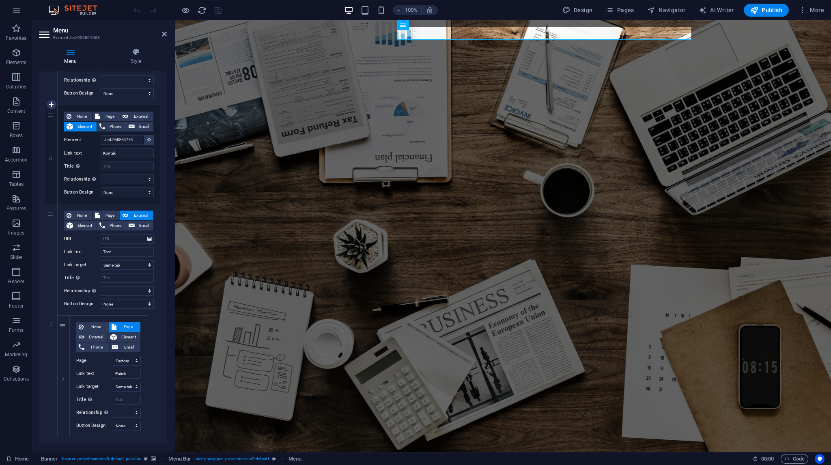
scroll to position [589, 0]
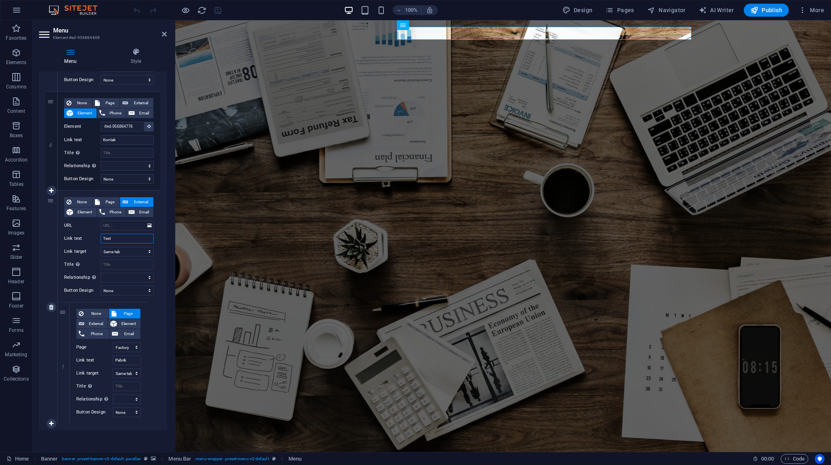
click at [117, 239] on input "Test" at bounding box center [127, 239] width 53 height 10
type input "L"
select select
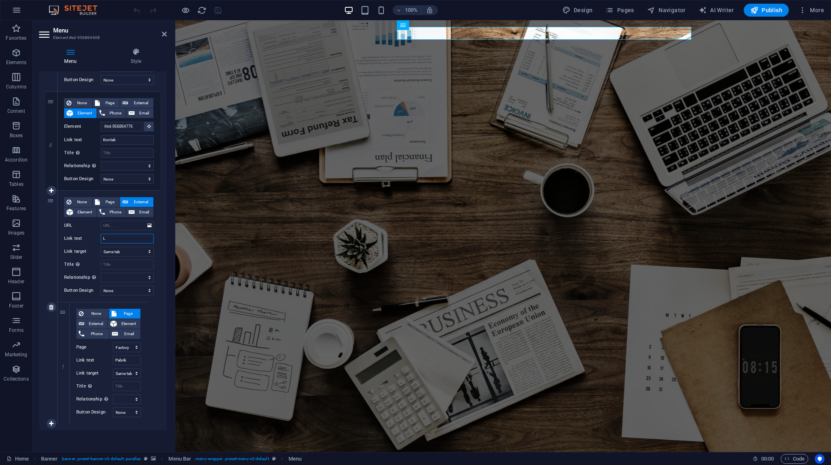
select select
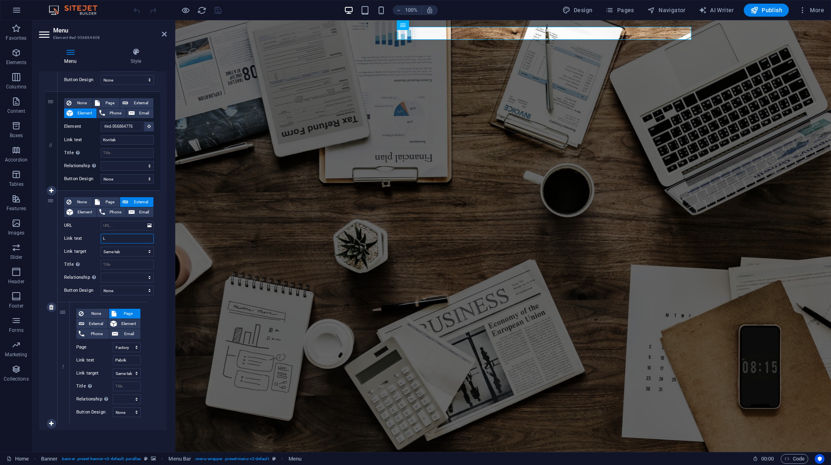
select select
type input "La"
select select
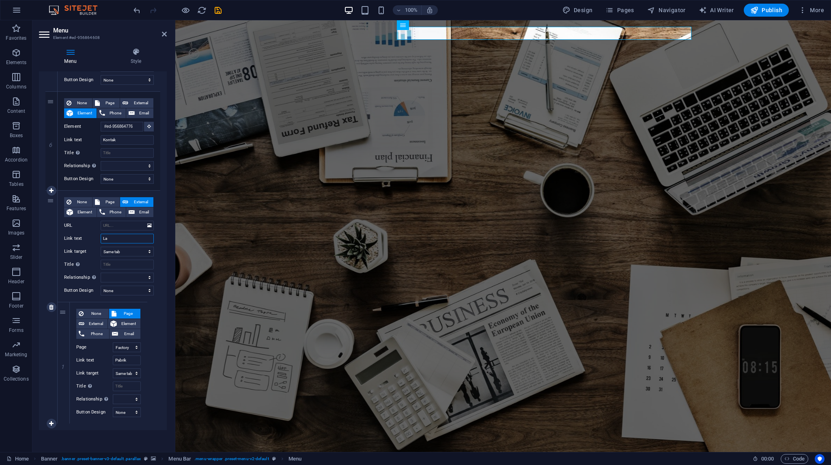
select select
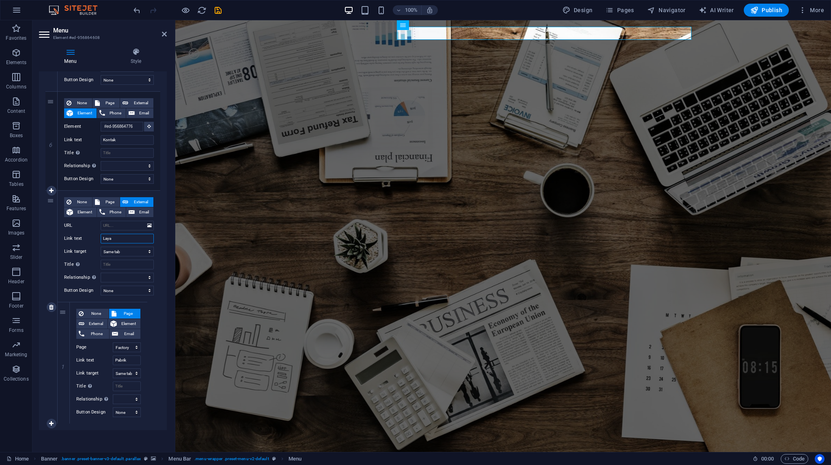
type input "Layan"
select select
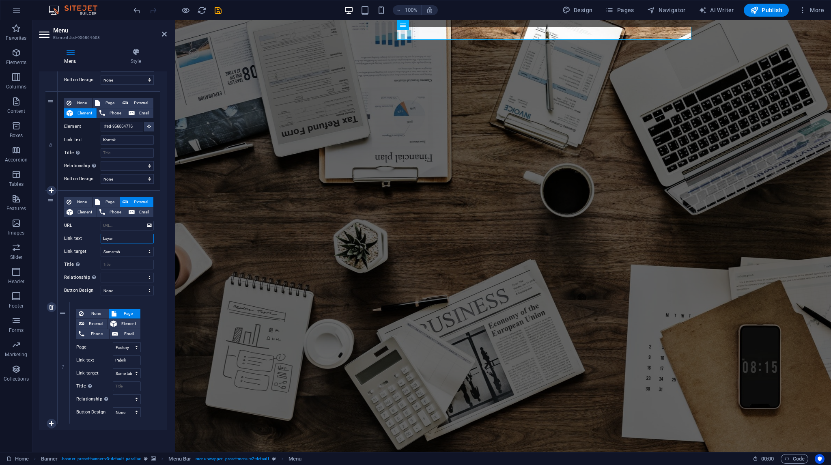
select select
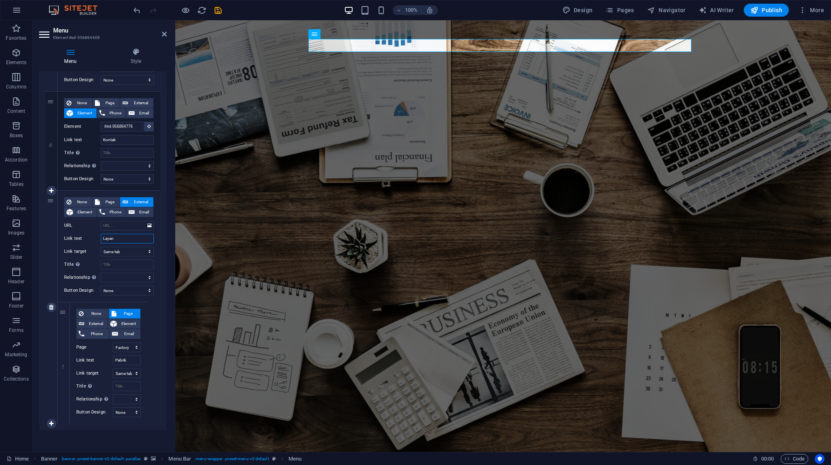
type input "Layana"
select select
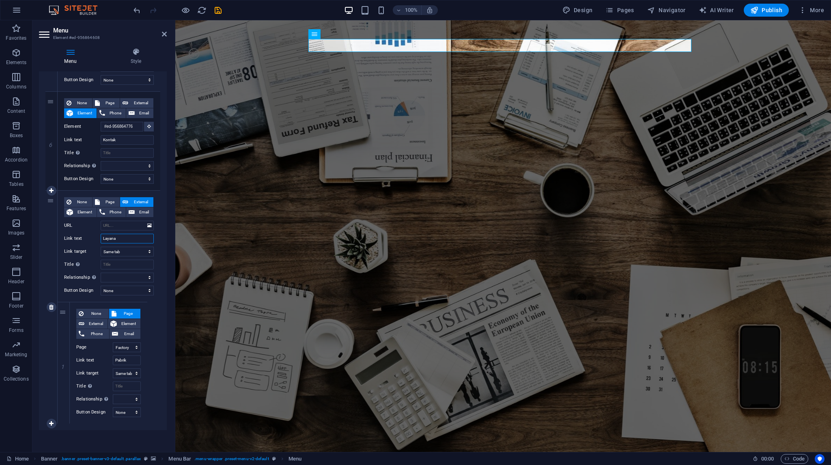
select select
type input "Layanan"
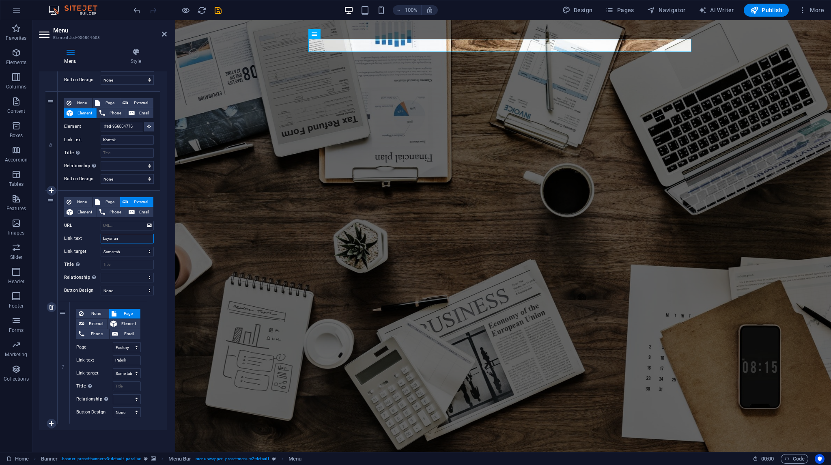
select select
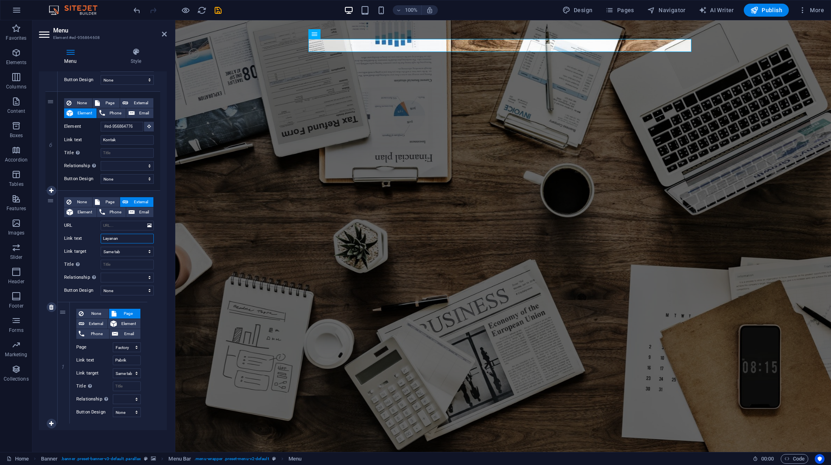
select select
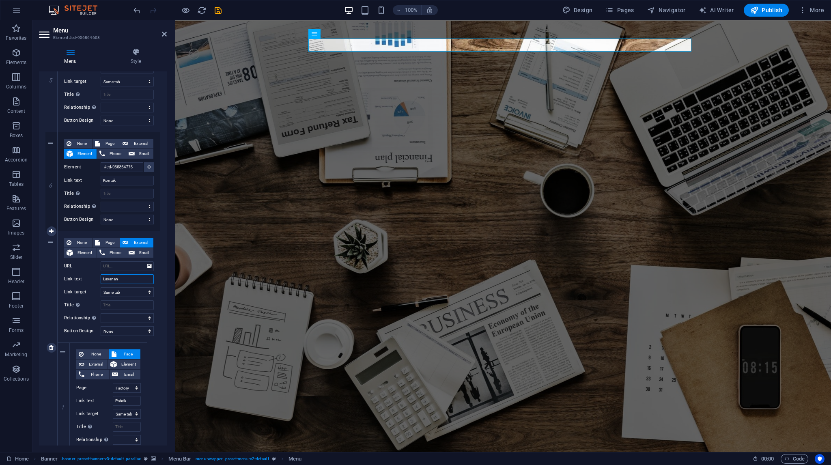
scroll to position [0, 0]
type input "Layanan"
click at [84, 239] on span "None" at bounding box center [82, 243] width 16 height 10
select select
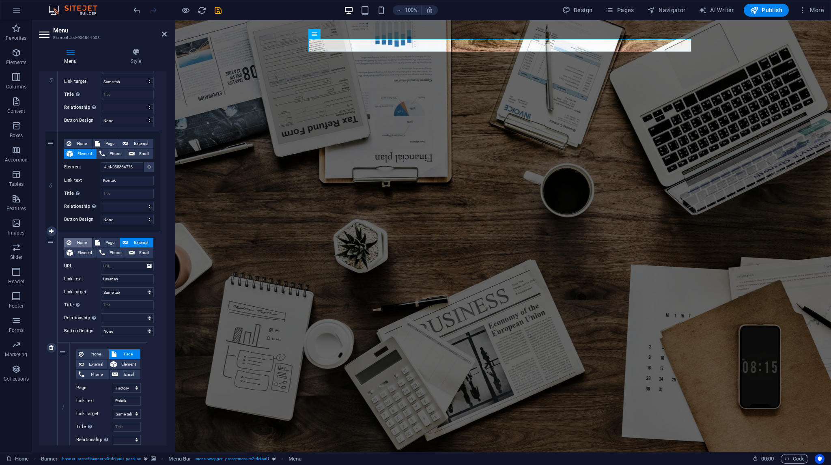
select select
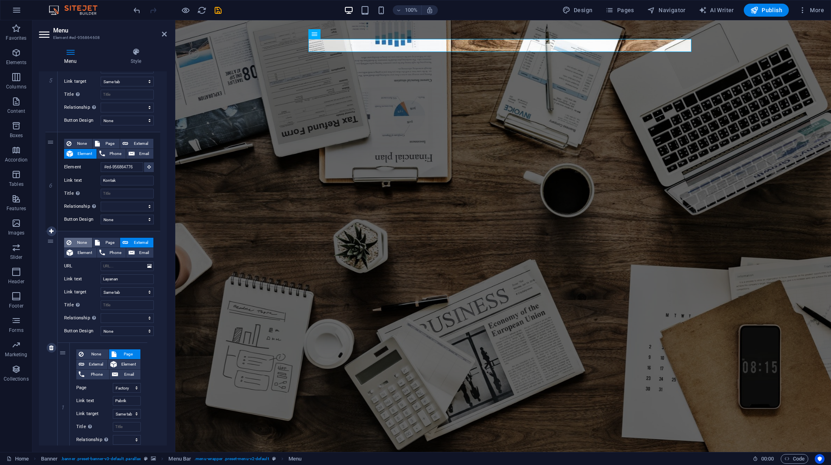
scroll to position [537, 0]
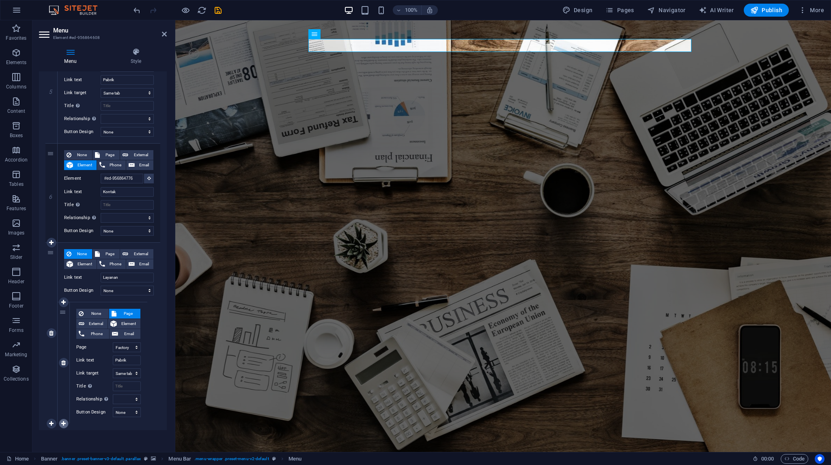
click at [65, 421] on icon at bounding box center [63, 424] width 4 height 6
select select
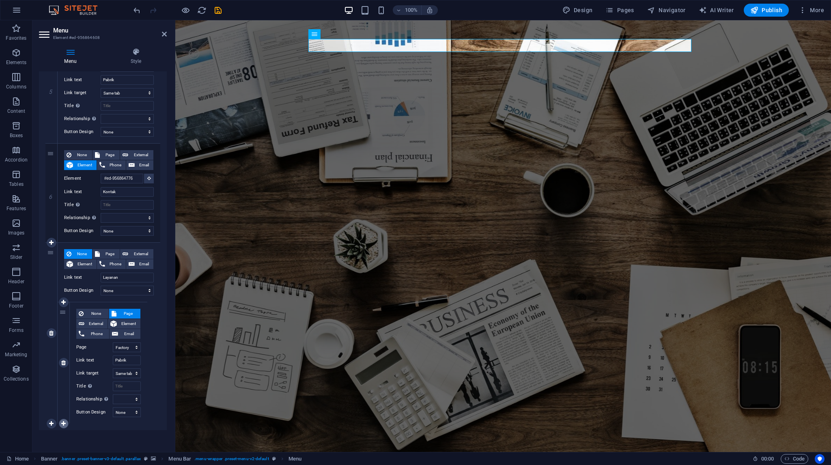
select select
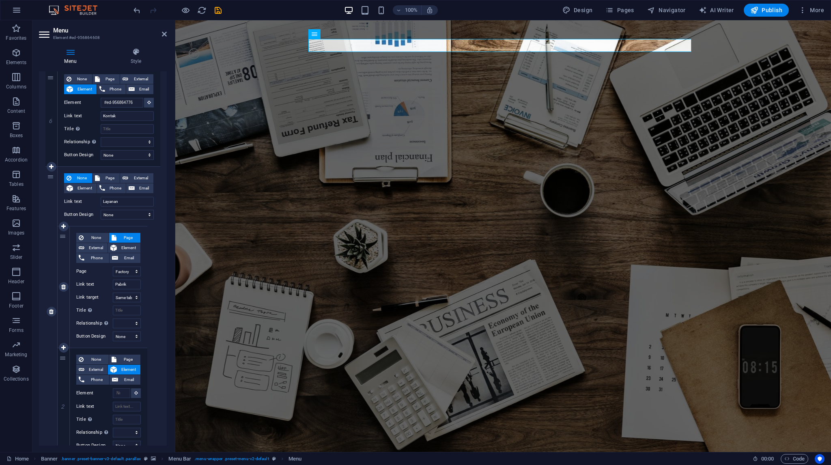
scroll to position [647, 0]
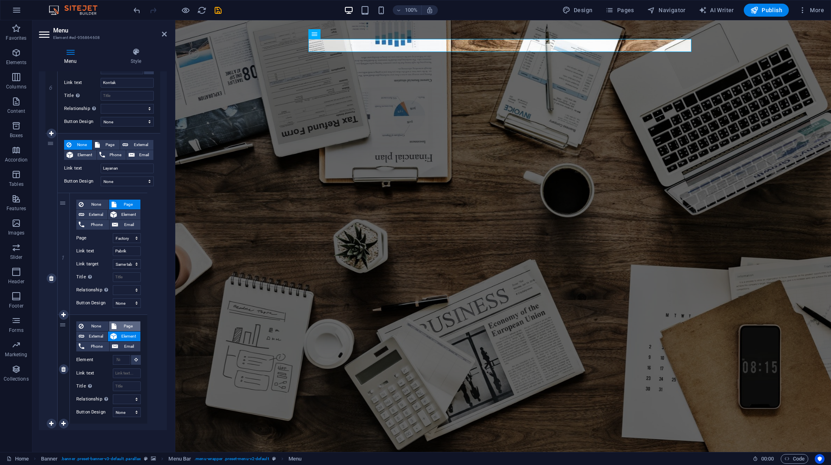
click at [131, 325] on span "Page" at bounding box center [128, 326] width 19 height 10
select select
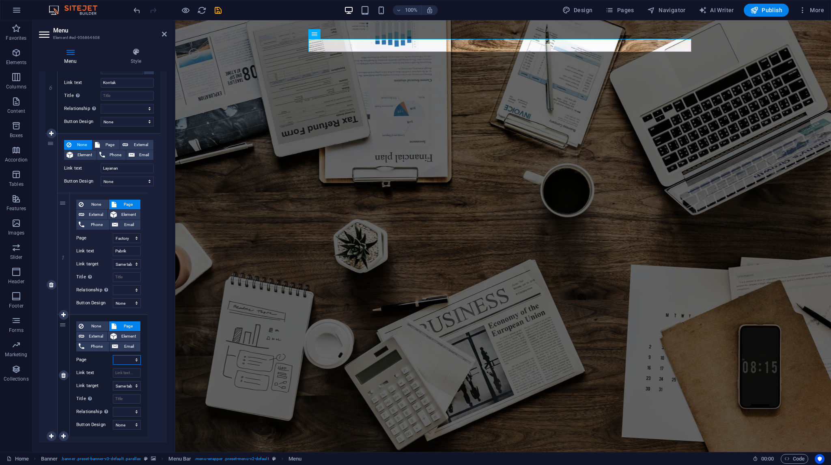
select select
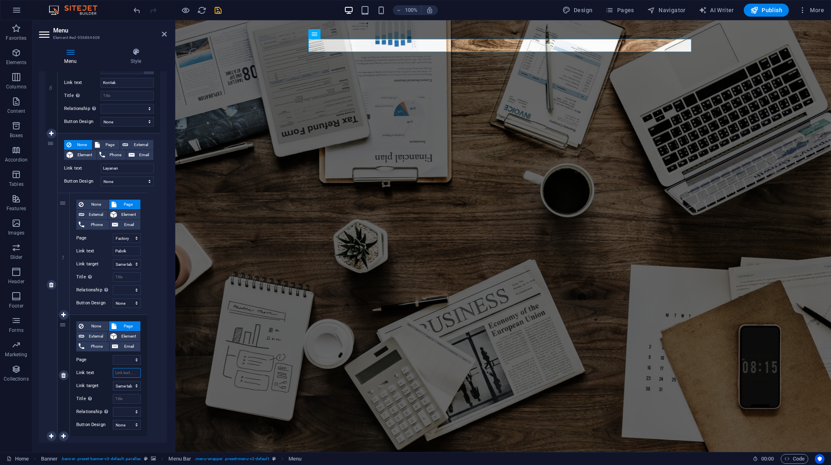
click at [125, 375] on input "Link text" at bounding box center [127, 373] width 28 height 10
type input "K"
select select
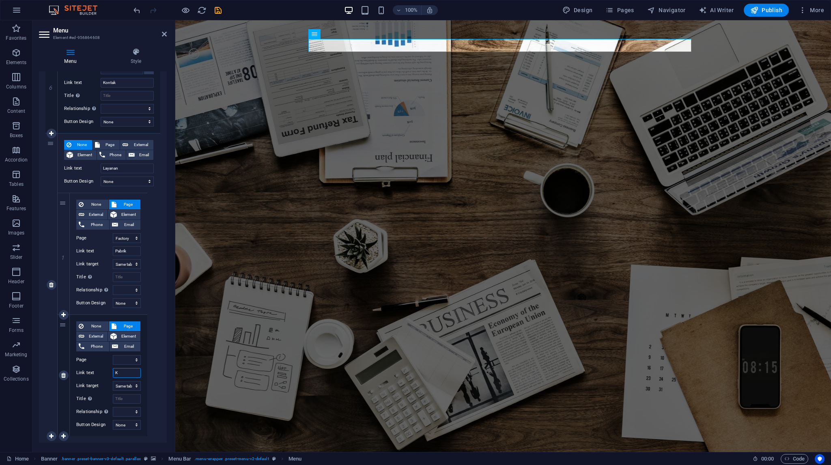
select select
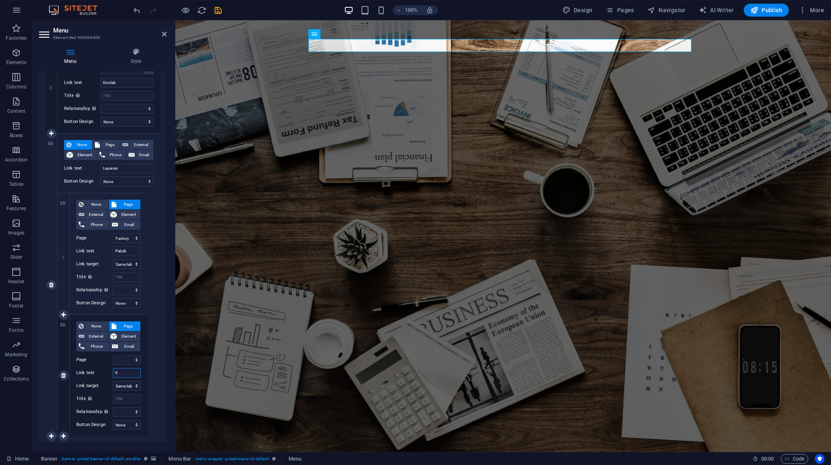
select select
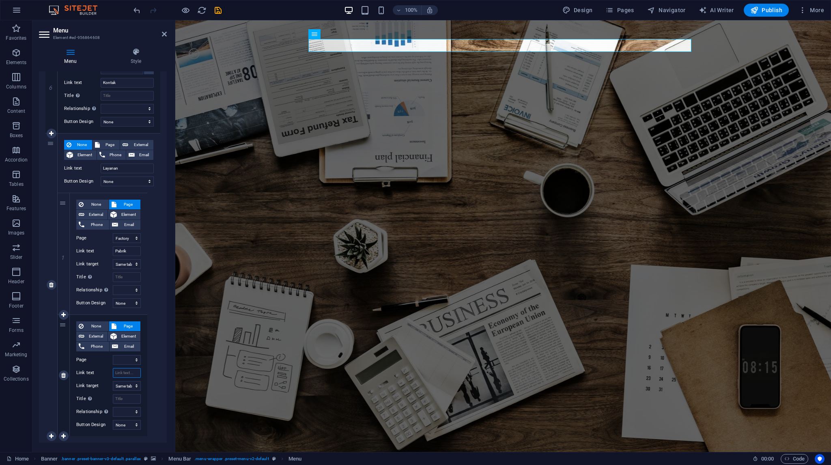
select select
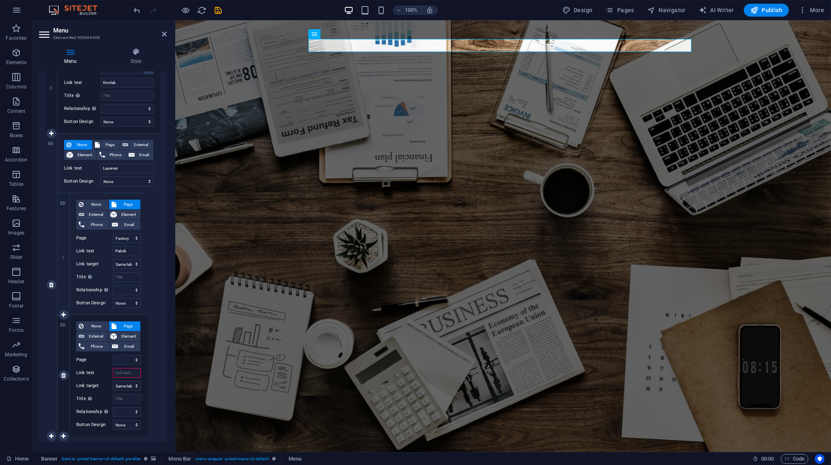
type input "D"
select select
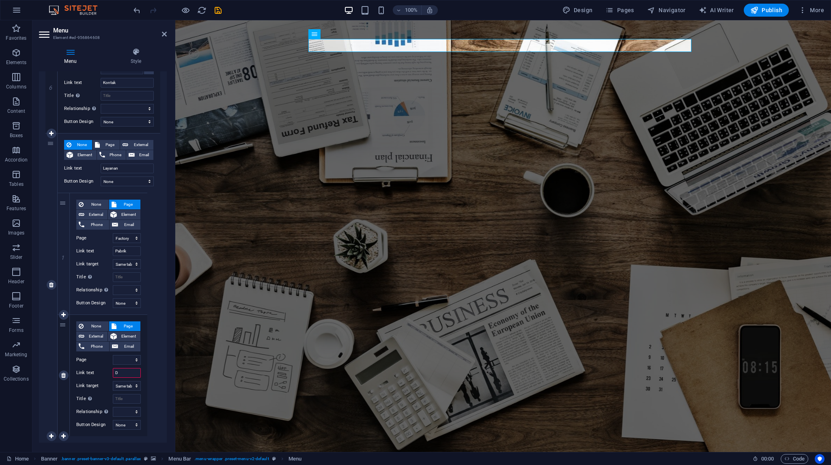
select select
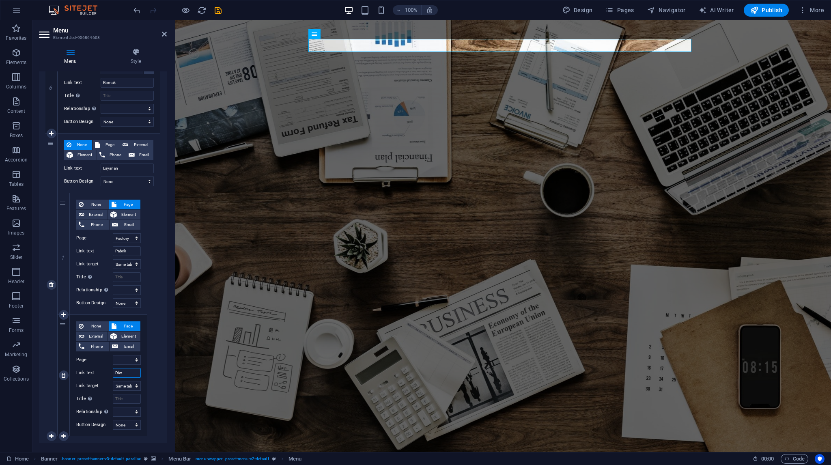
type input "Diws"
select select
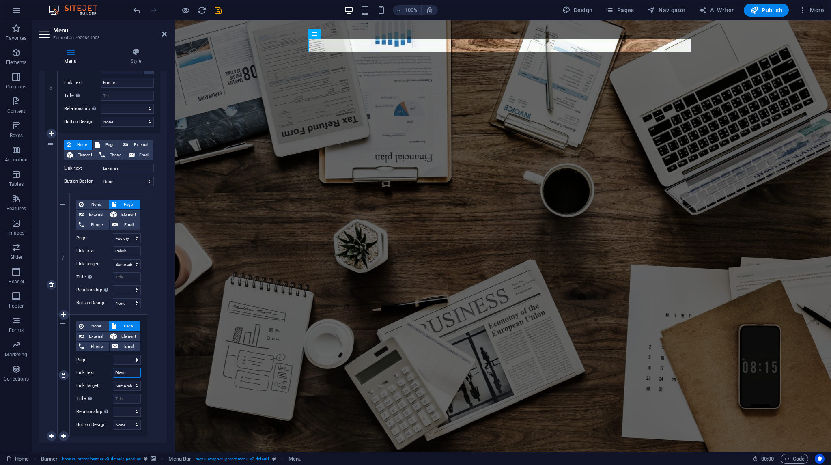
select select
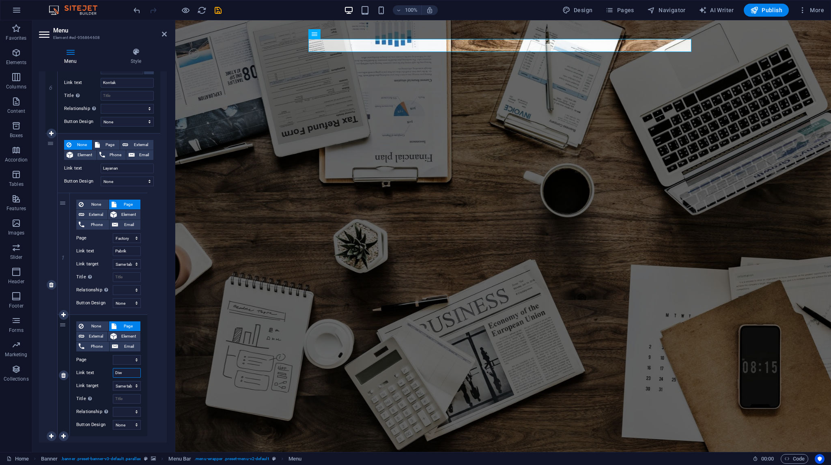
type input "Di"
select select
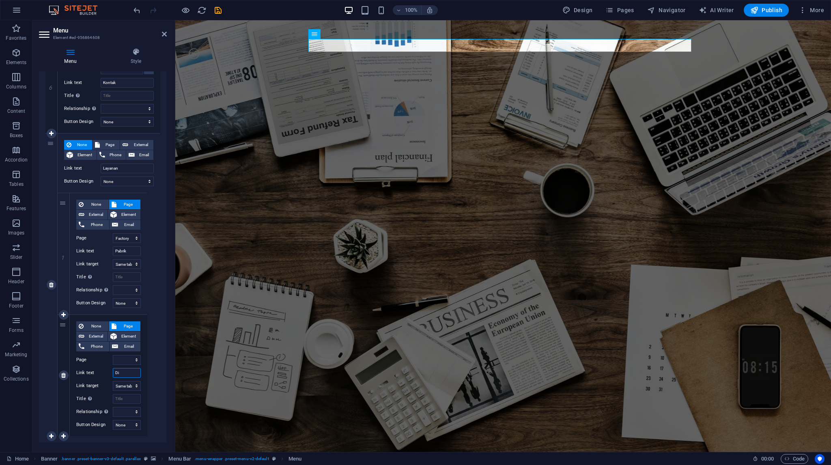
select select
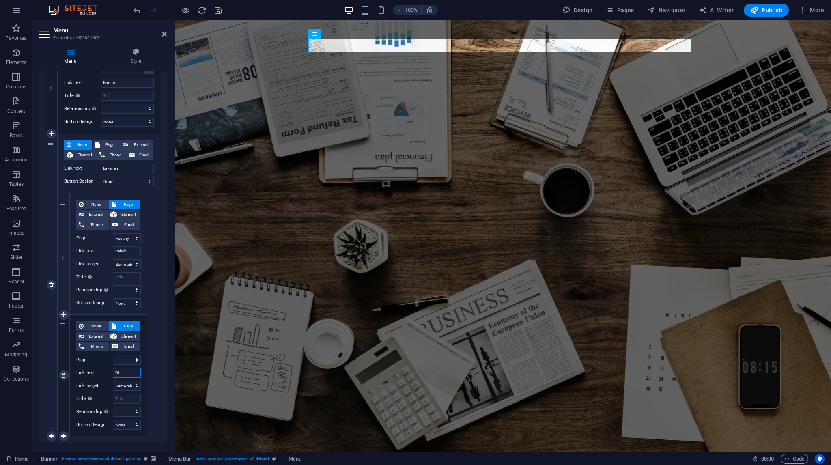
type input "Dis"
select select
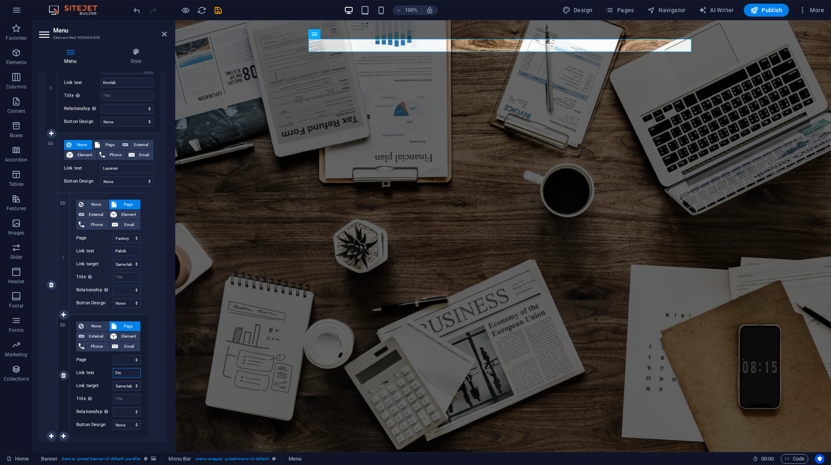
select select
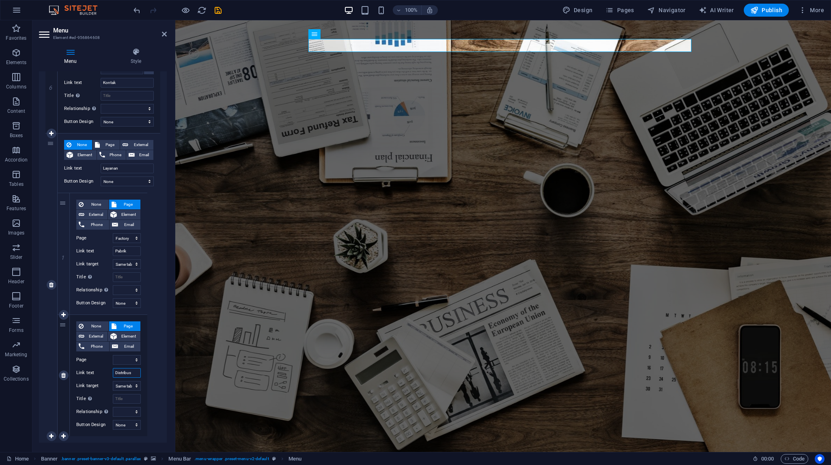
type input "Distribusi"
select select
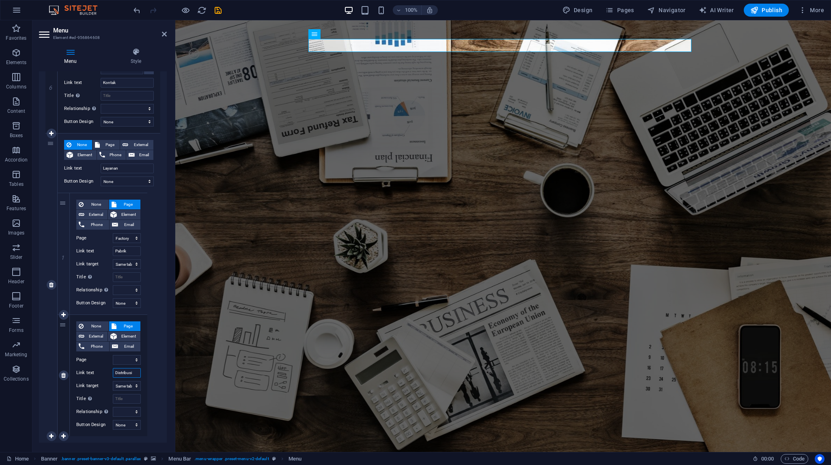
select select
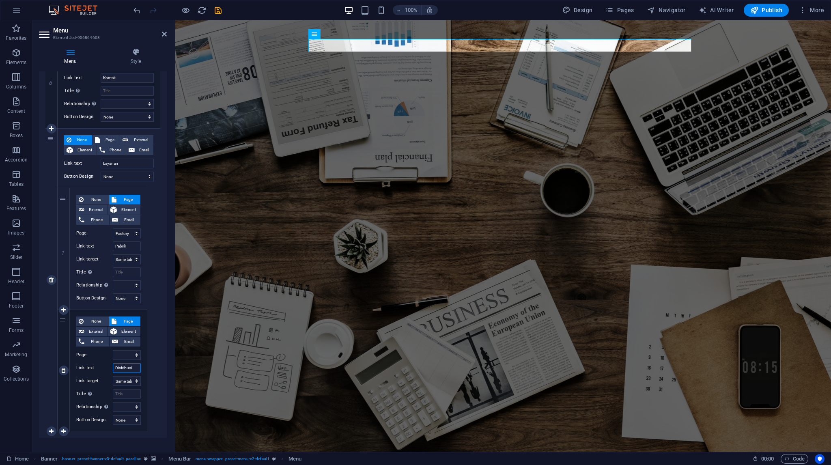
scroll to position [659, 0]
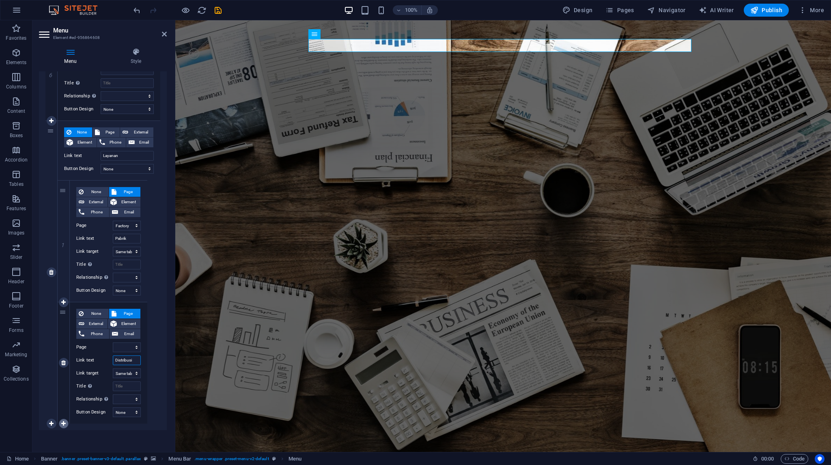
type input "Distribusi"
click at [66, 421] on link at bounding box center [64, 424] width 10 height 10
select select
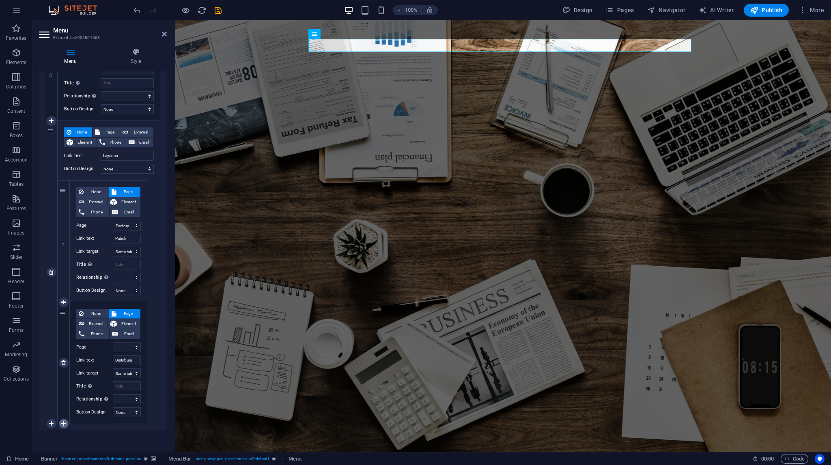
select select
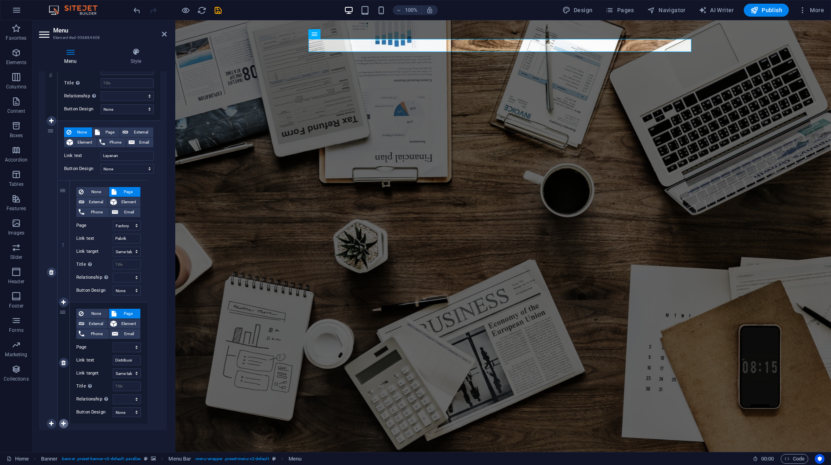
select select
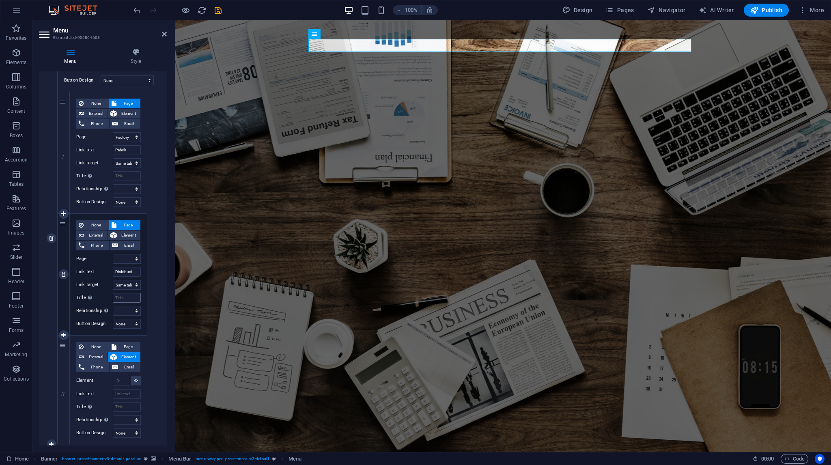
scroll to position [768, 0]
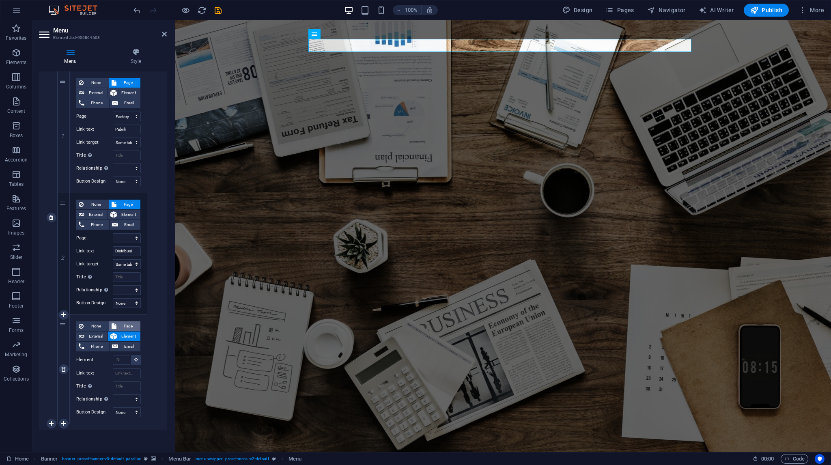
click at [124, 326] on span "Page" at bounding box center [128, 326] width 19 height 10
select select
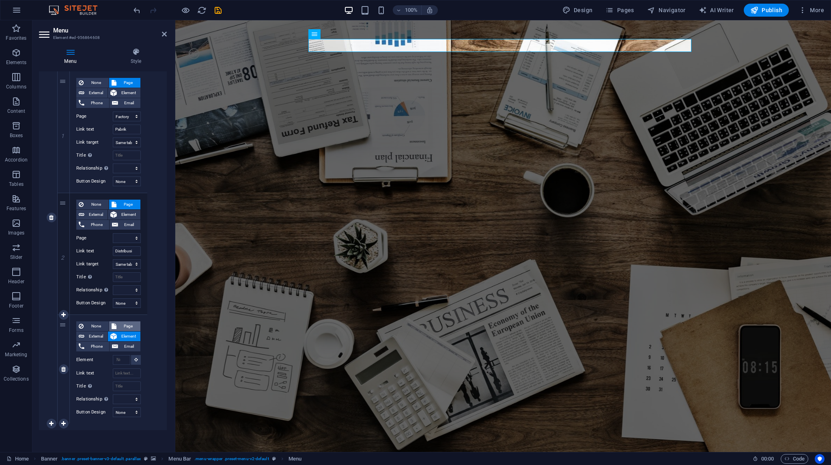
select select
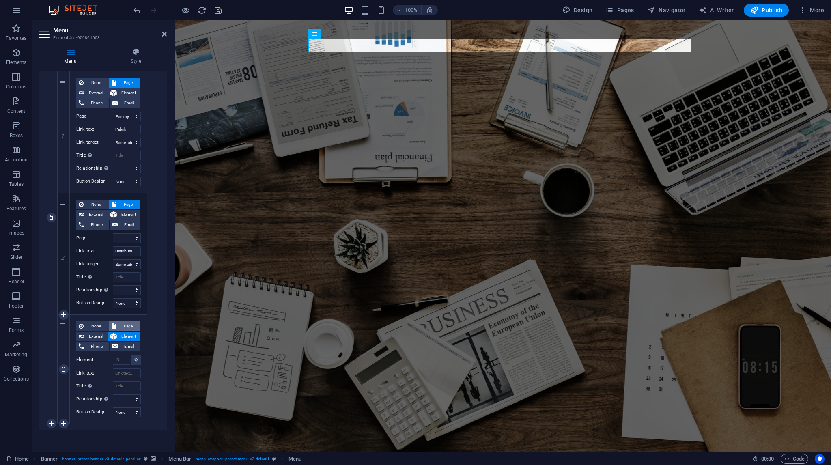
select select
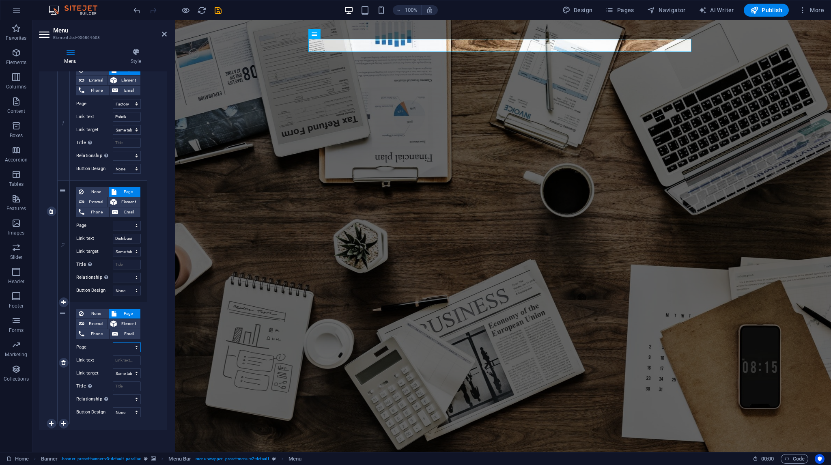
click at [125, 348] on select "Home About Contact Organization Product &amp; Programs Factory &amp; Distributi…" at bounding box center [127, 347] width 28 height 10
select select "4"
click at [113, 342] on select "Home About Contact Organization Product &amp; Programs Factory &amp; Distributi…" at bounding box center [127, 347] width 28 height 10
select select
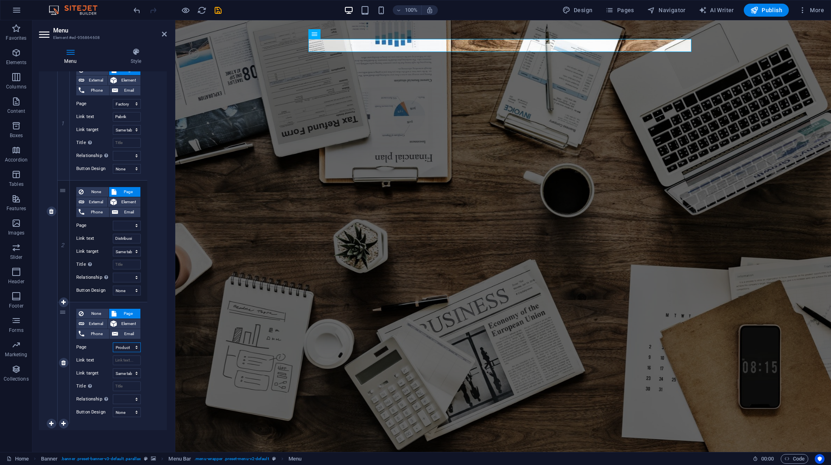
select select
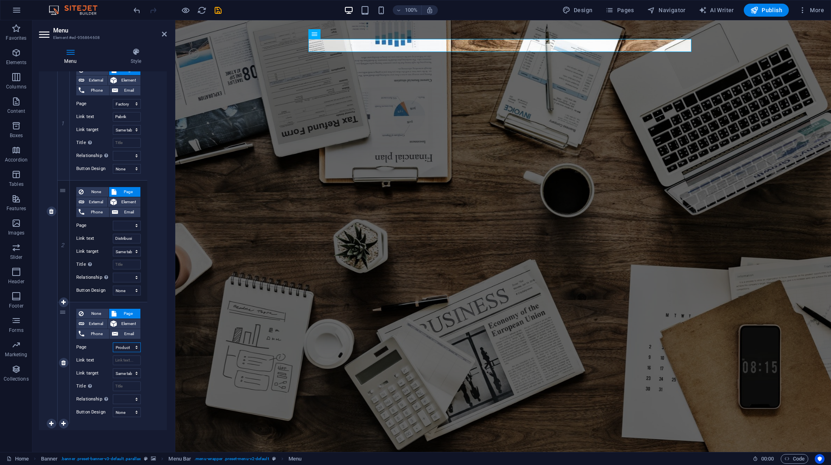
select select
click at [117, 357] on input "Link text" at bounding box center [127, 360] width 28 height 10
type input "Pr"
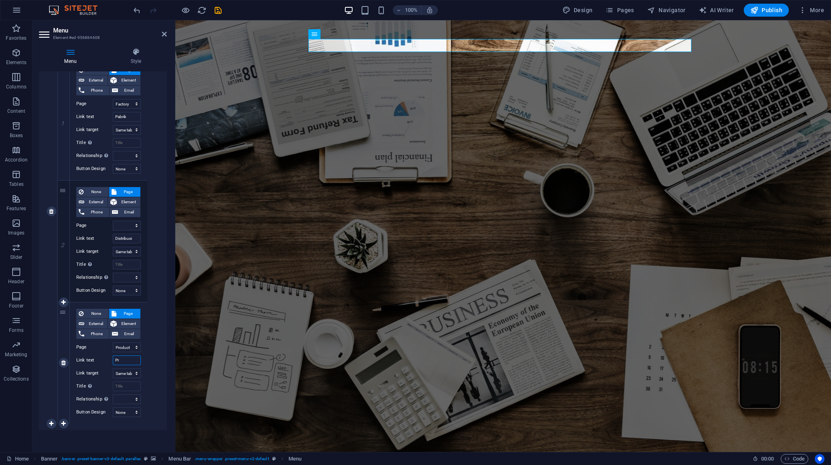
select select
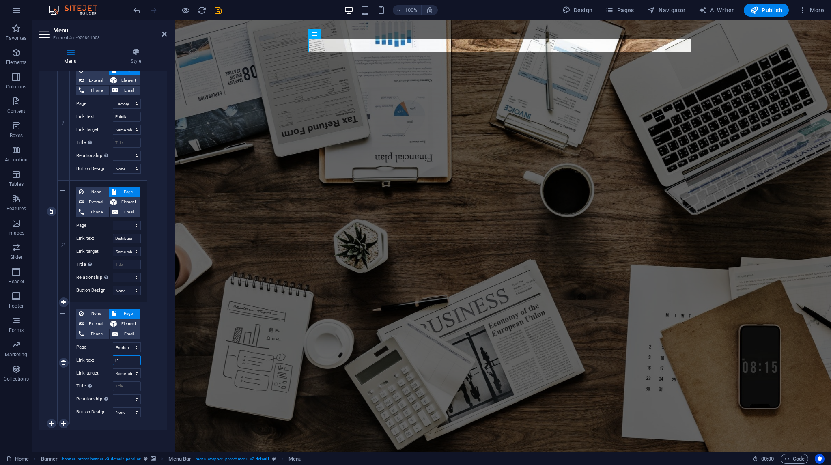
select select
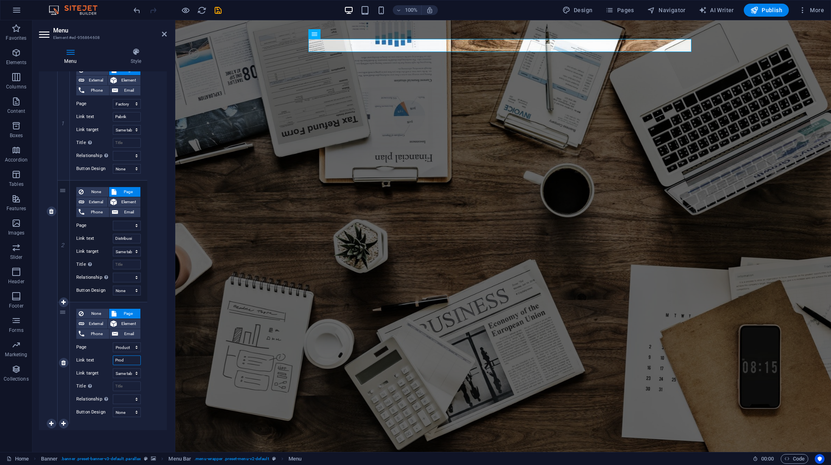
type input "Produ"
select select
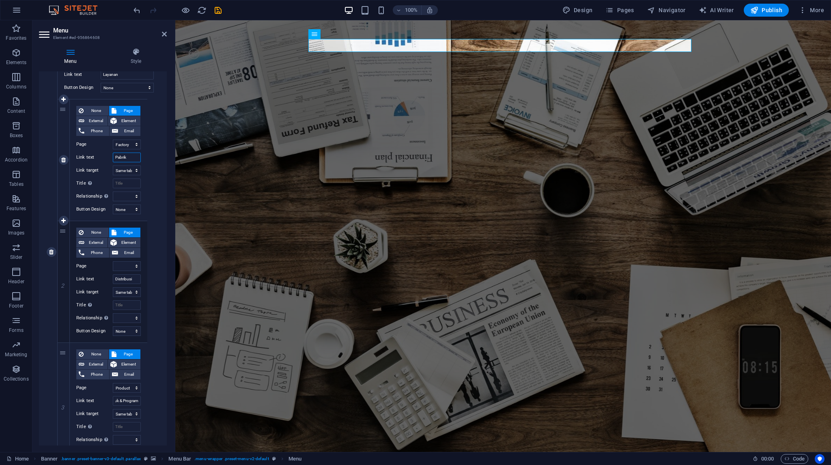
scroll to position [0, 0]
click at [130, 155] on input "Pabrik" at bounding box center [127, 158] width 28 height 10
click at [128, 278] on input "Distribusi" at bounding box center [127, 279] width 28 height 10
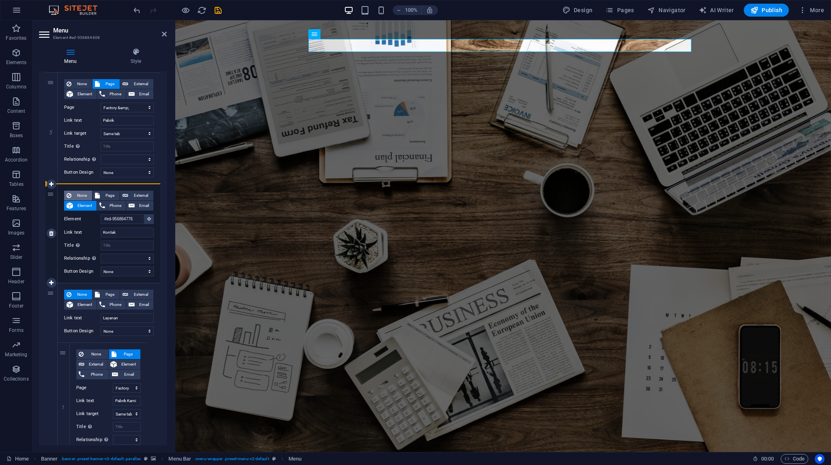
drag, startPoint x: 48, startPoint y: 294, endPoint x: 65, endPoint y: 191, distance: 104.1
click at [65, 191] on div "1 None Page External Element Phone Email Page Home About Contact Organization P…" at bounding box center [102, 180] width 115 height 1056
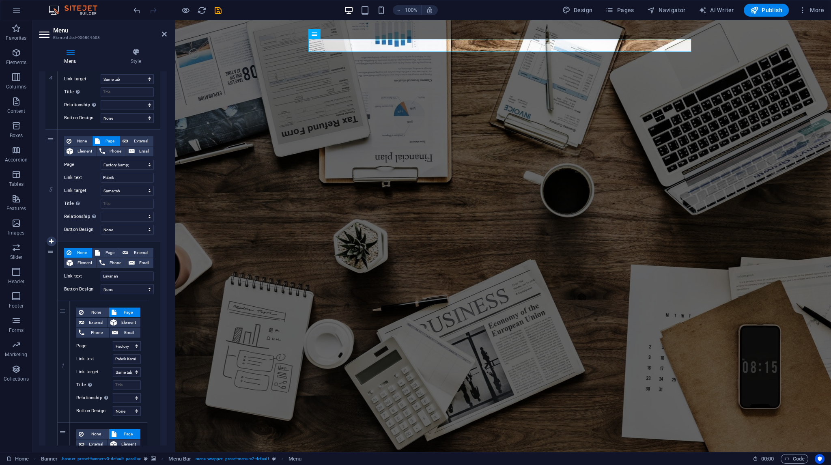
scroll to position [416, 0]
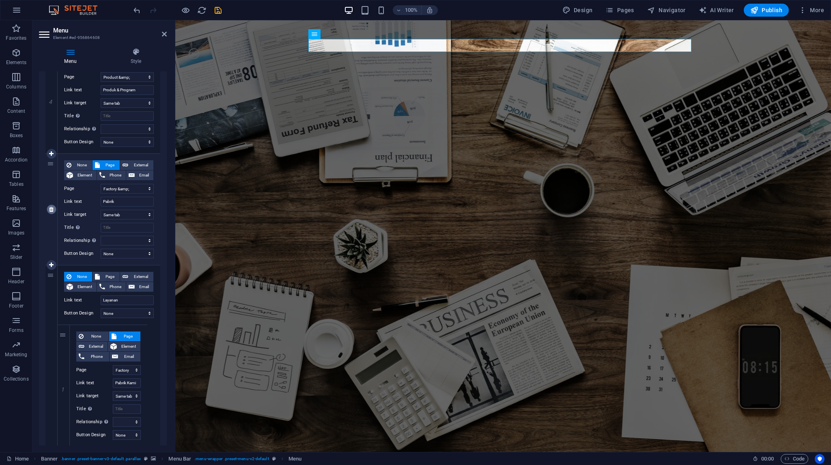
click at [50, 206] on icon at bounding box center [51, 209] width 4 height 6
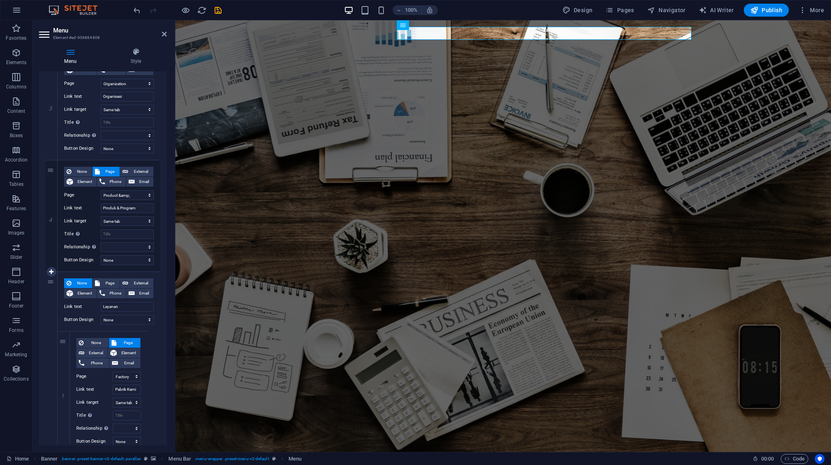
scroll to position [294, 0]
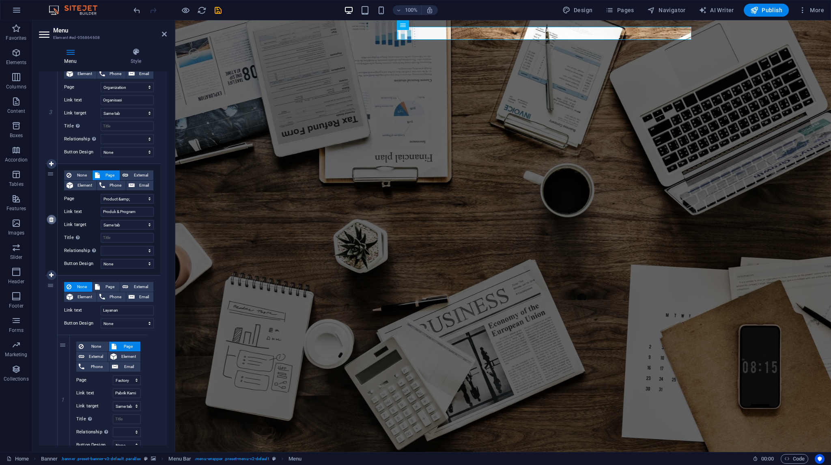
click at [49, 221] on icon at bounding box center [51, 220] width 4 height 6
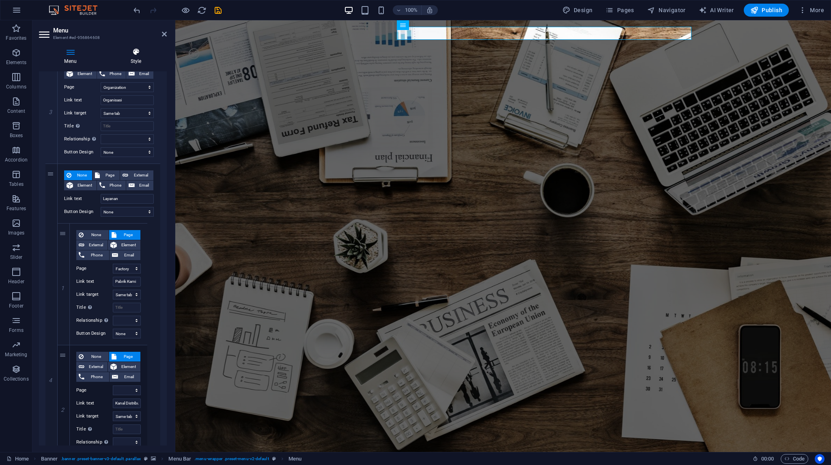
click at [136, 48] on icon at bounding box center [136, 52] width 62 height 8
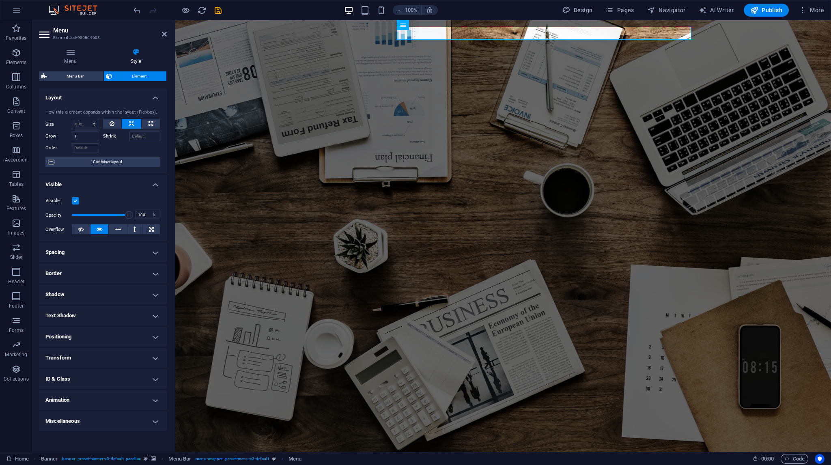
click at [99, 297] on h4 "Shadow" at bounding box center [103, 294] width 128 height 19
click at [99, 297] on h4 "Shadow" at bounding box center [103, 292] width 128 height 15
click at [73, 56] on h4 "Menu" at bounding box center [72, 56] width 66 height 17
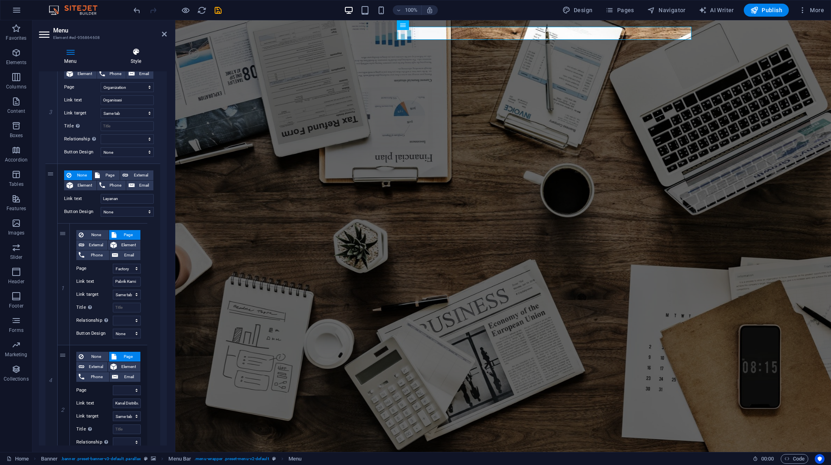
click at [125, 51] on icon at bounding box center [136, 52] width 62 height 8
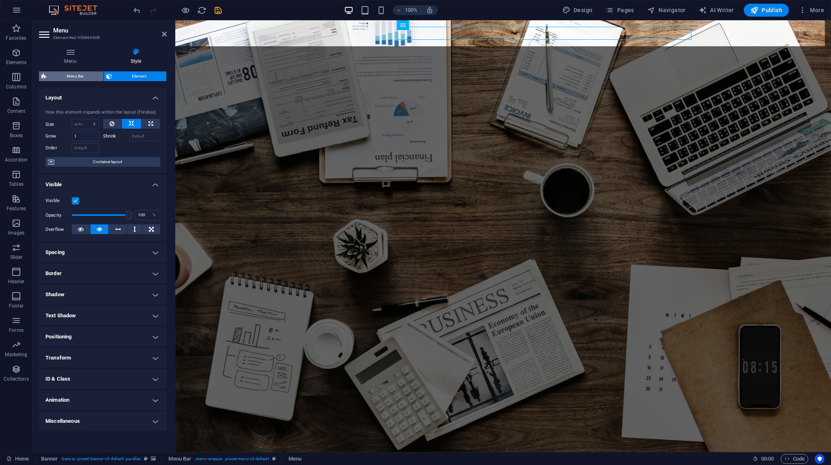
click at [75, 73] on span "Menu Bar" at bounding box center [75, 76] width 52 height 10
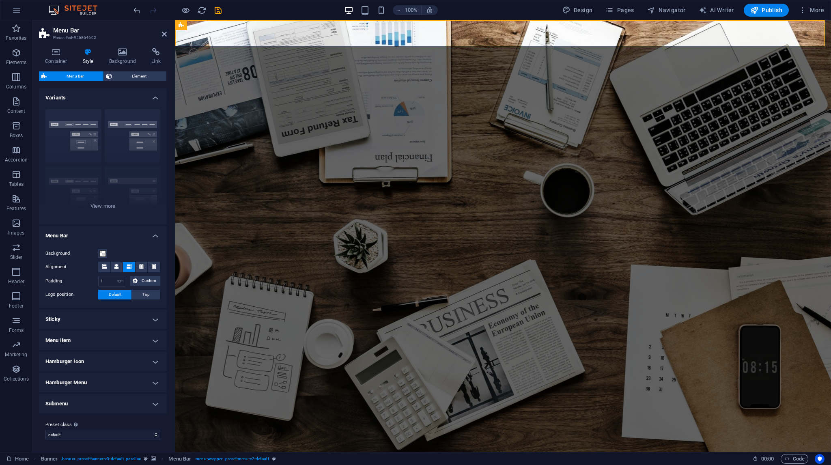
click at [117, 338] on h4 "Menu Item" at bounding box center [103, 340] width 128 height 19
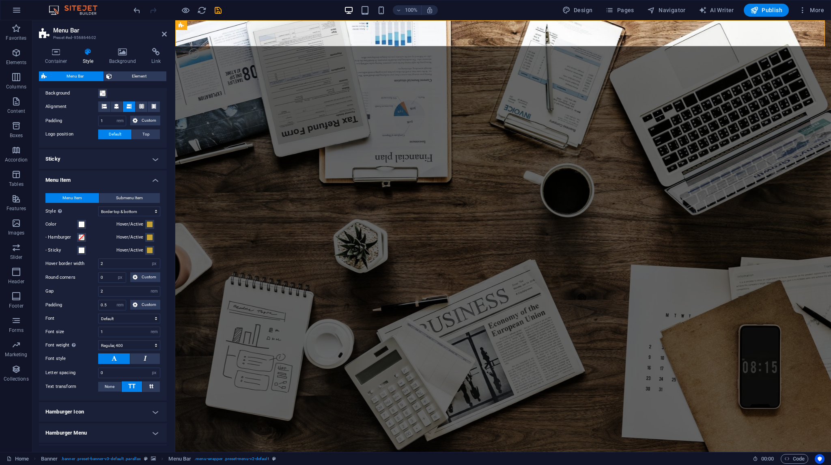
scroll to position [162, 0]
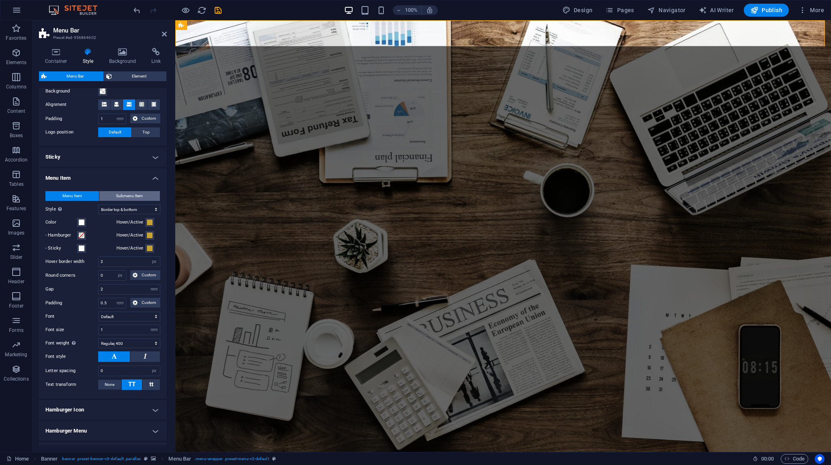
click at [144, 198] on button "Submenu Item" at bounding box center [129, 196] width 61 height 10
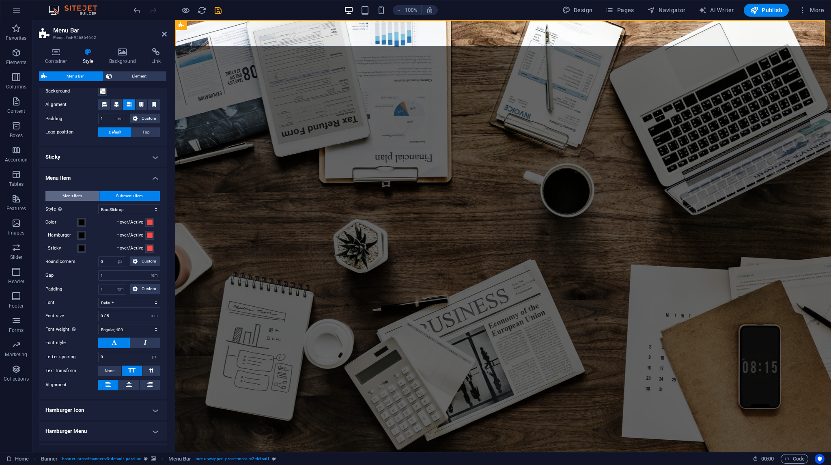
click at [70, 193] on span "Menu Item" at bounding box center [71, 196] width 19 height 10
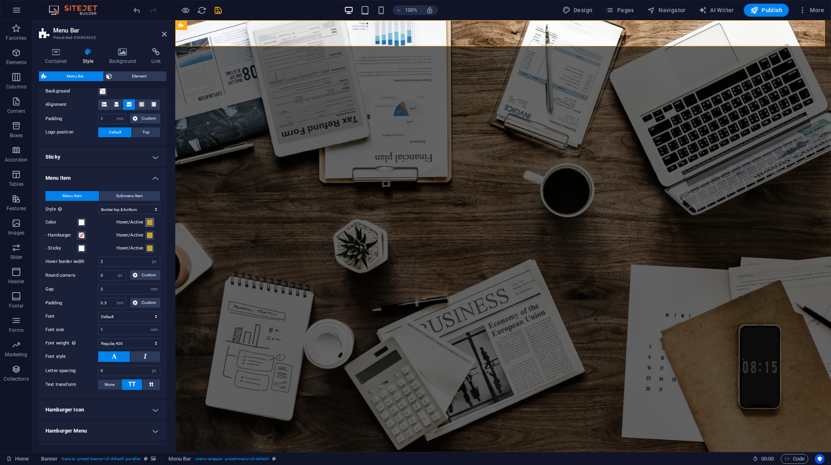
click at [148, 221] on span at bounding box center [149, 222] width 6 height 6
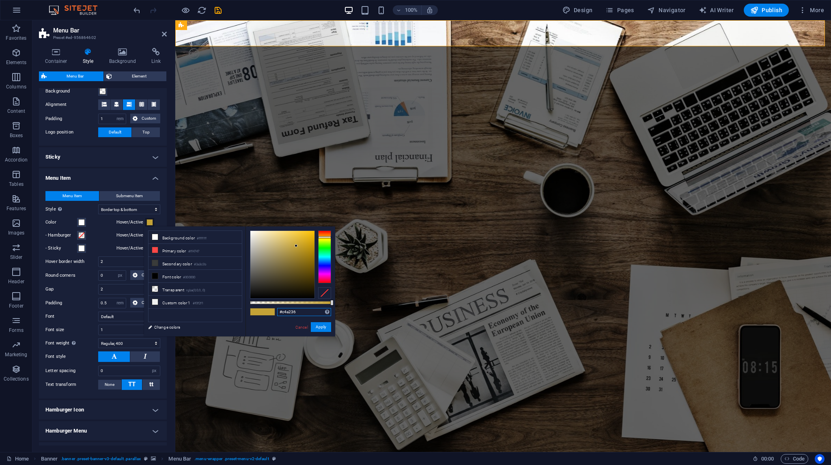
click at [288, 312] on input "#c4a236" at bounding box center [304, 312] width 54 height 8
click at [114, 194] on button "Submenu Item" at bounding box center [129, 196] width 61 height 10
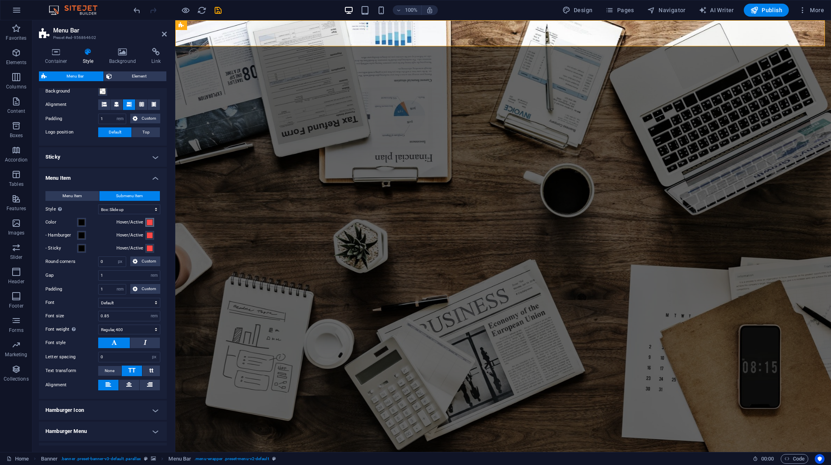
click at [147, 221] on span at bounding box center [149, 222] width 6 height 6
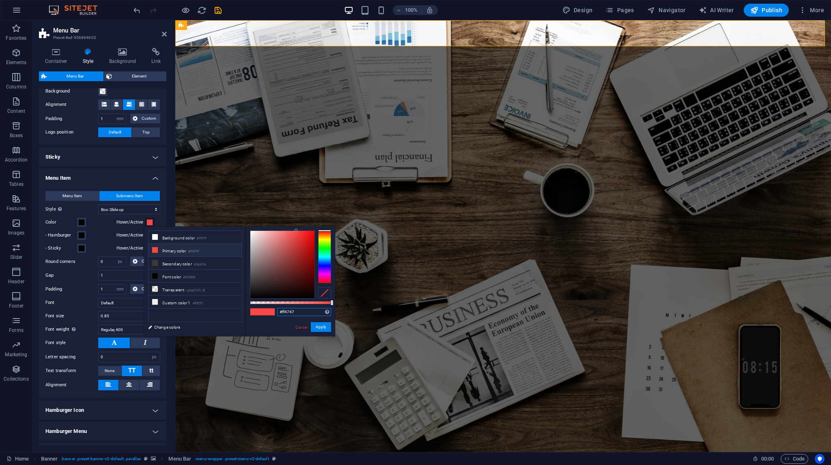
click at [287, 313] on input "#ff4747" at bounding box center [304, 312] width 54 height 8
paste input "c4a236"
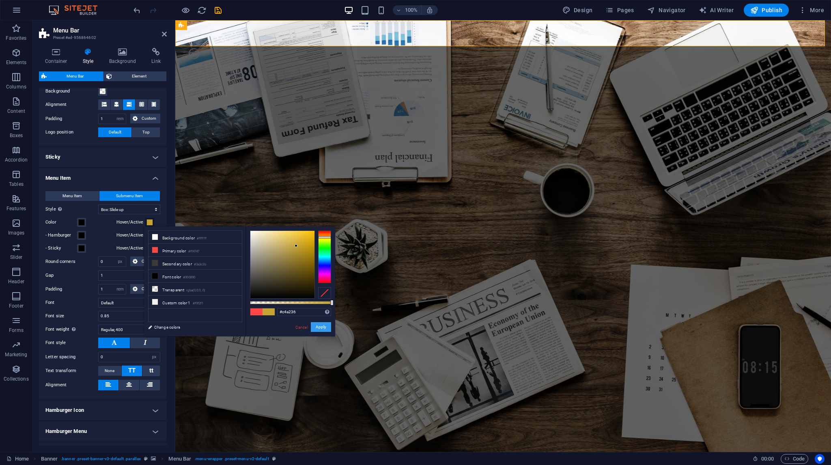
click at [326, 324] on button "Apply" at bounding box center [321, 327] width 20 height 10
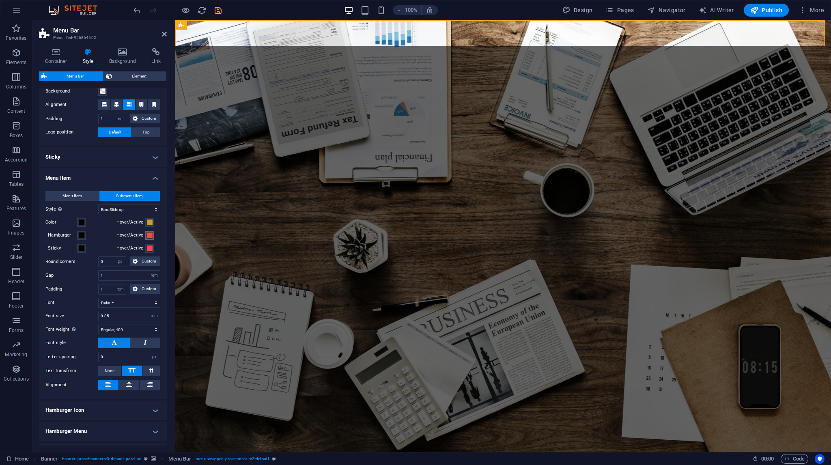
click at [149, 234] on span at bounding box center [149, 235] width 6 height 6
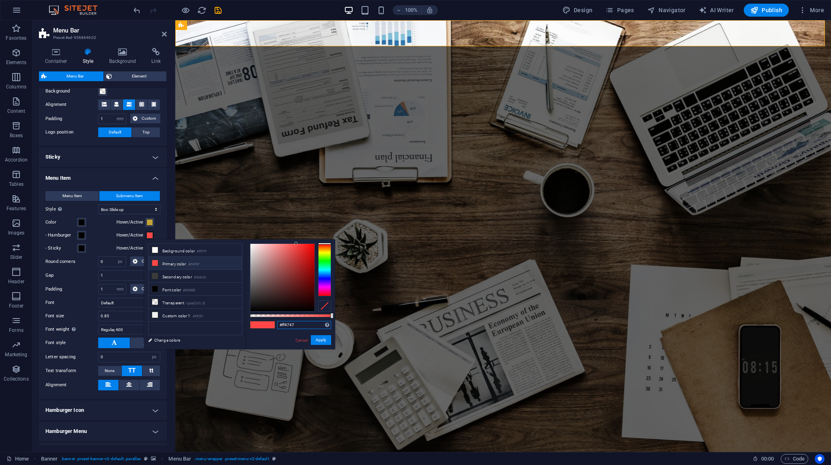
click at [291, 326] on input "#ff4747" at bounding box center [304, 325] width 54 height 8
paste input "c4a236"
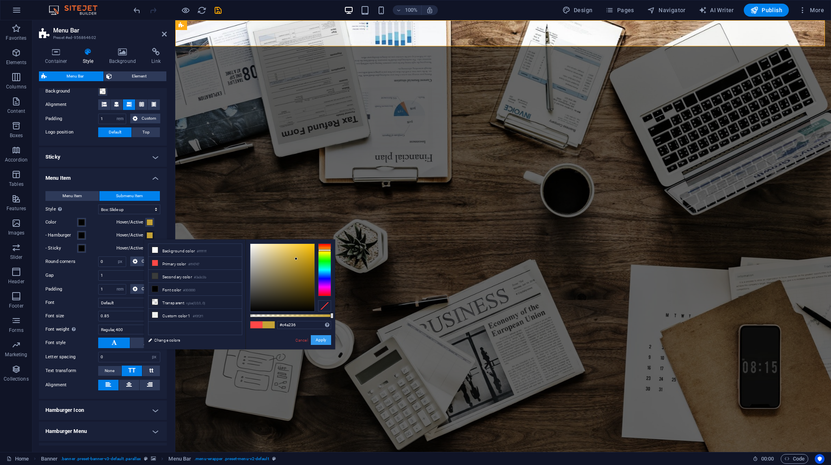
drag, startPoint x: 326, startPoint y: 339, endPoint x: 143, endPoint y: 314, distance: 185.0
click at [326, 339] on button "Apply" at bounding box center [321, 340] width 20 height 10
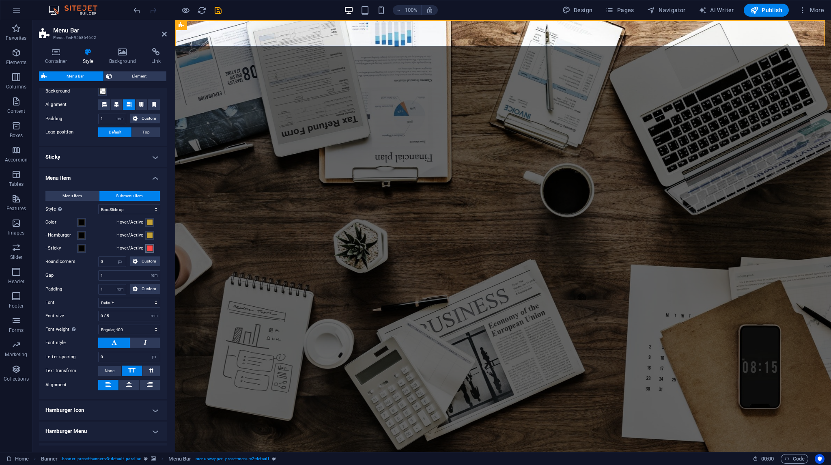
click at [150, 247] on span at bounding box center [149, 248] width 6 height 6
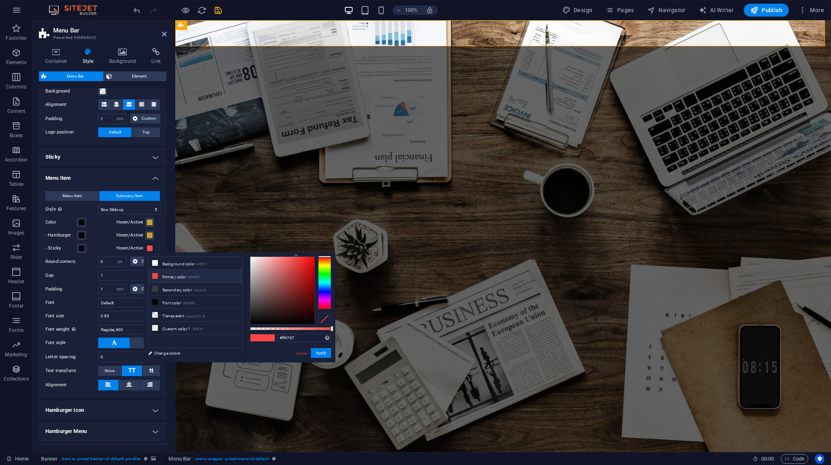
click at [150, 247] on span at bounding box center [149, 248] width 6 height 6
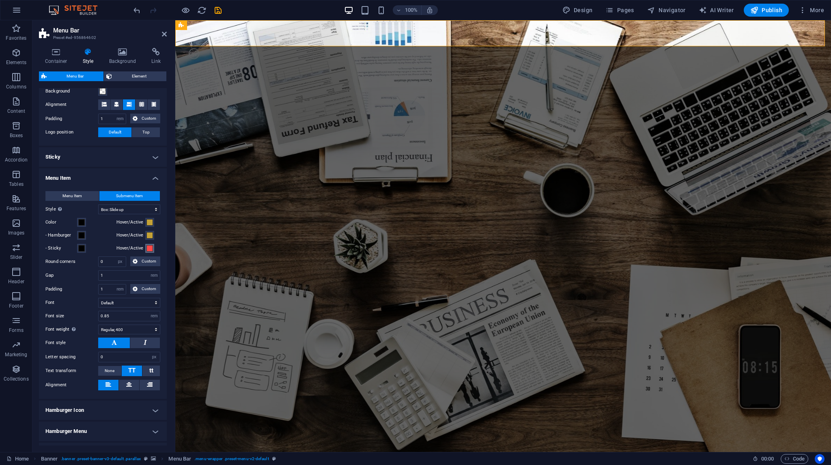
click at [149, 247] on span at bounding box center [149, 248] width 6 height 6
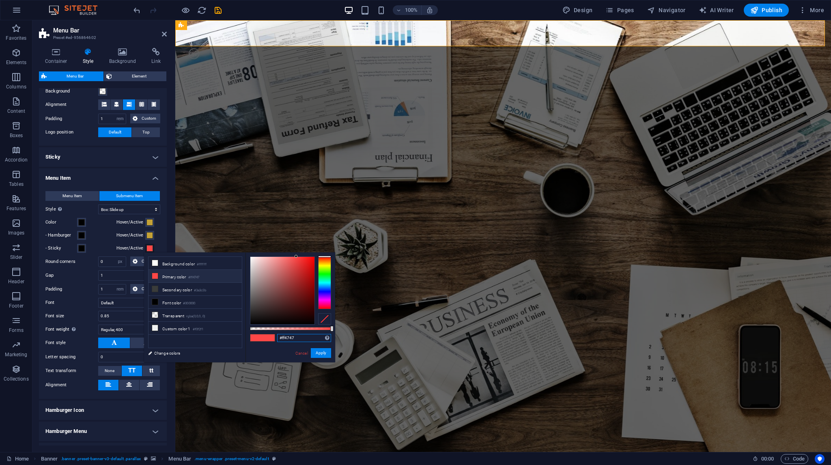
click at [289, 339] on input "#ff4747" at bounding box center [304, 338] width 54 height 8
paste input "c4a236"
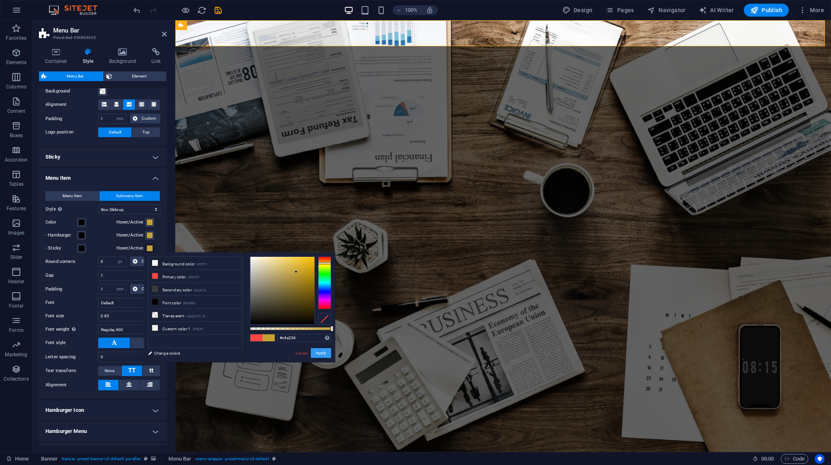
click at [320, 350] on button "Apply" at bounding box center [321, 353] width 20 height 10
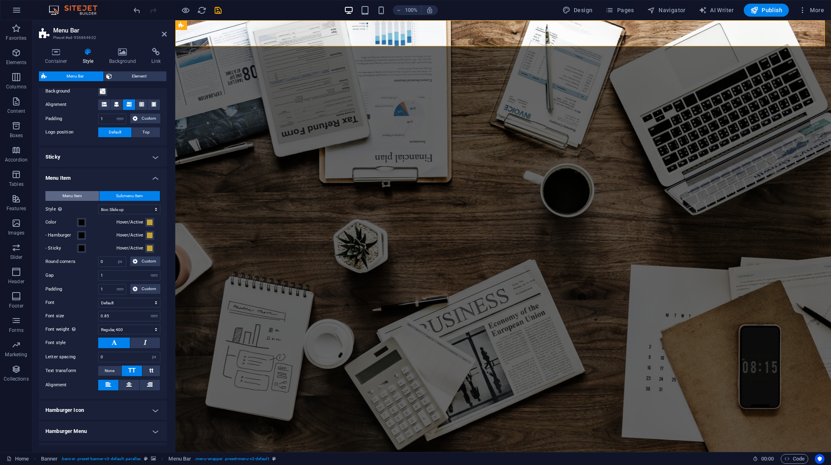
click at [87, 194] on button "Menu Item" at bounding box center [72, 196] width 54 height 10
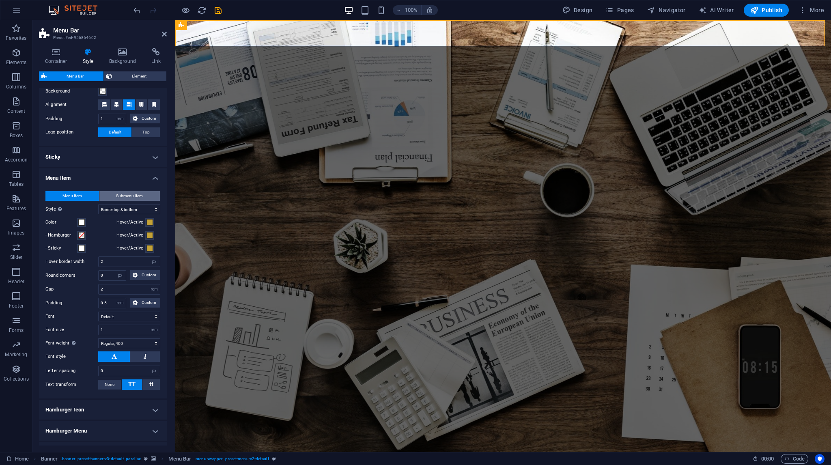
click at [140, 195] on span "Submenu Item" at bounding box center [129, 196] width 27 height 10
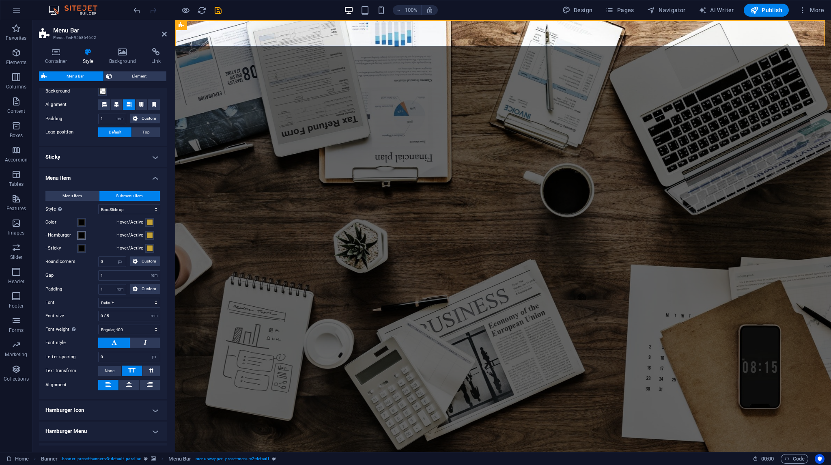
click at [83, 234] on span at bounding box center [81, 235] width 6 height 6
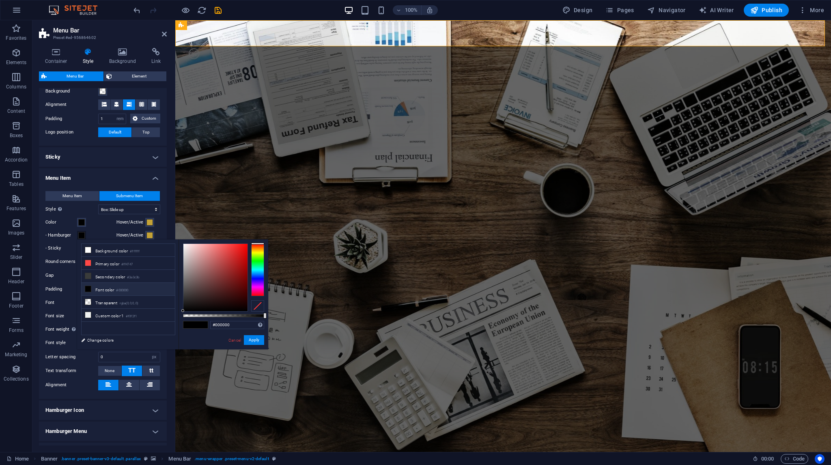
click at [83, 234] on span at bounding box center [81, 235] width 6 height 6
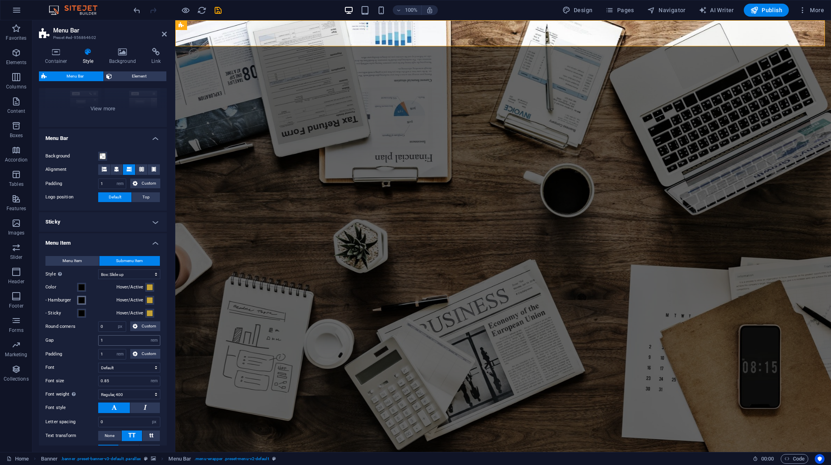
scroll to position [88, 0]
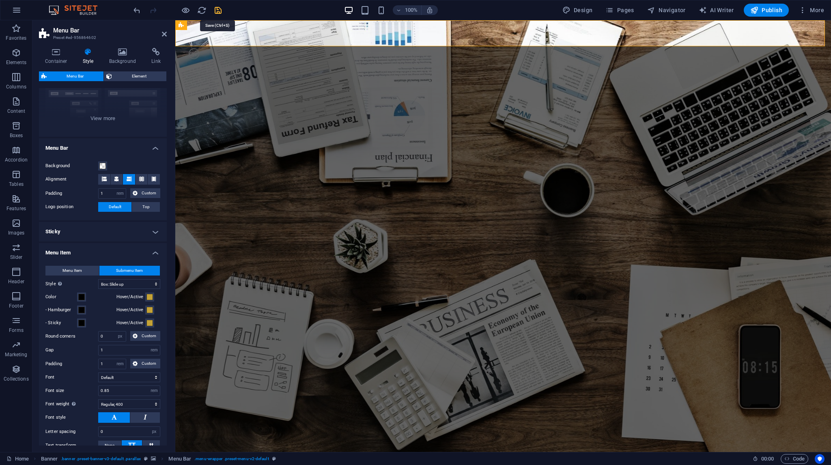
click at [216, 8] on icon "save" at bounding box center [217, 10] width 9 height 9
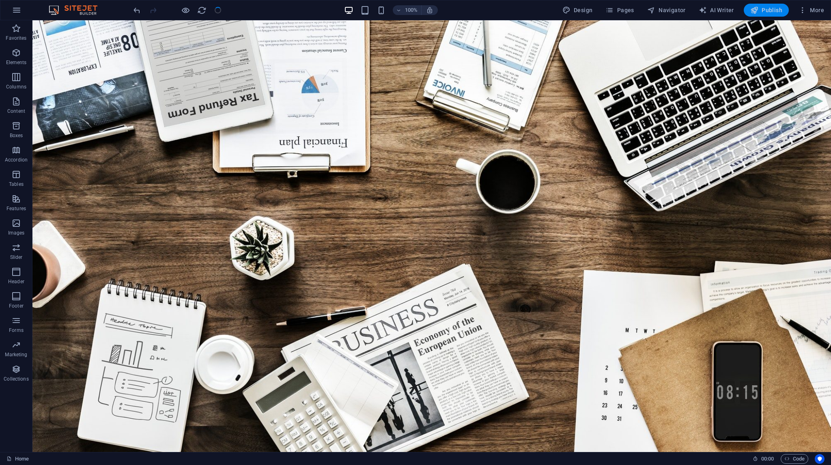
click at [764, 10] on span "Publish" at bounding box center [766, 10] width 32 height 8
click at [758, 8] on icon "button" at bounding box center [754, 10] width 8 height 8
